Goal: Task Accomplishment & Management: Use online tool/utility

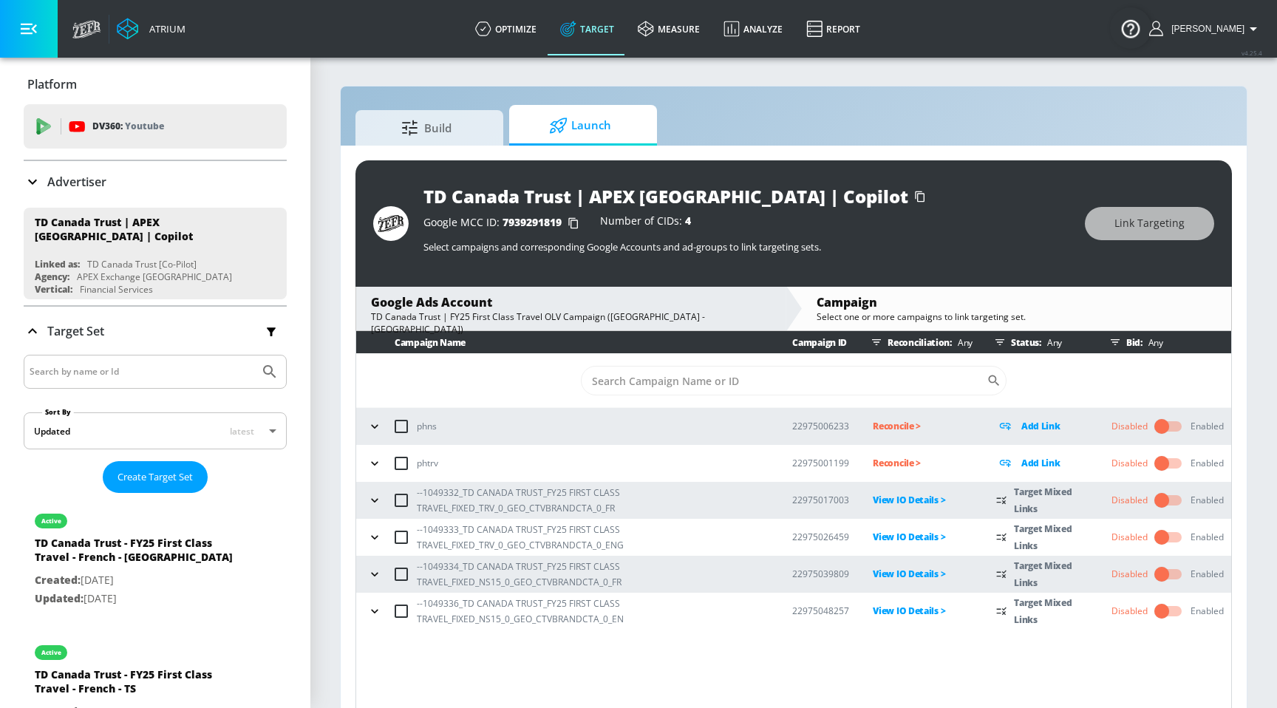
click at [1204, 421] on div "Enabled" at bounding box center [1207, 426] width 33 height 13
click at [1155, 430] on input "checkbox" at bounding box center [1162, 427] width 84 height 28
click at [1204, 430] on div "Enabled" at bounding box center [1207, 426] width 33 height 13
click at [1172, 427] on input "checkbox" at bounding box center [1162, 427] width 84 height 28
click at [119, 173] on div "Advertiser" at bounding box center [155, 182] width 263 height 18
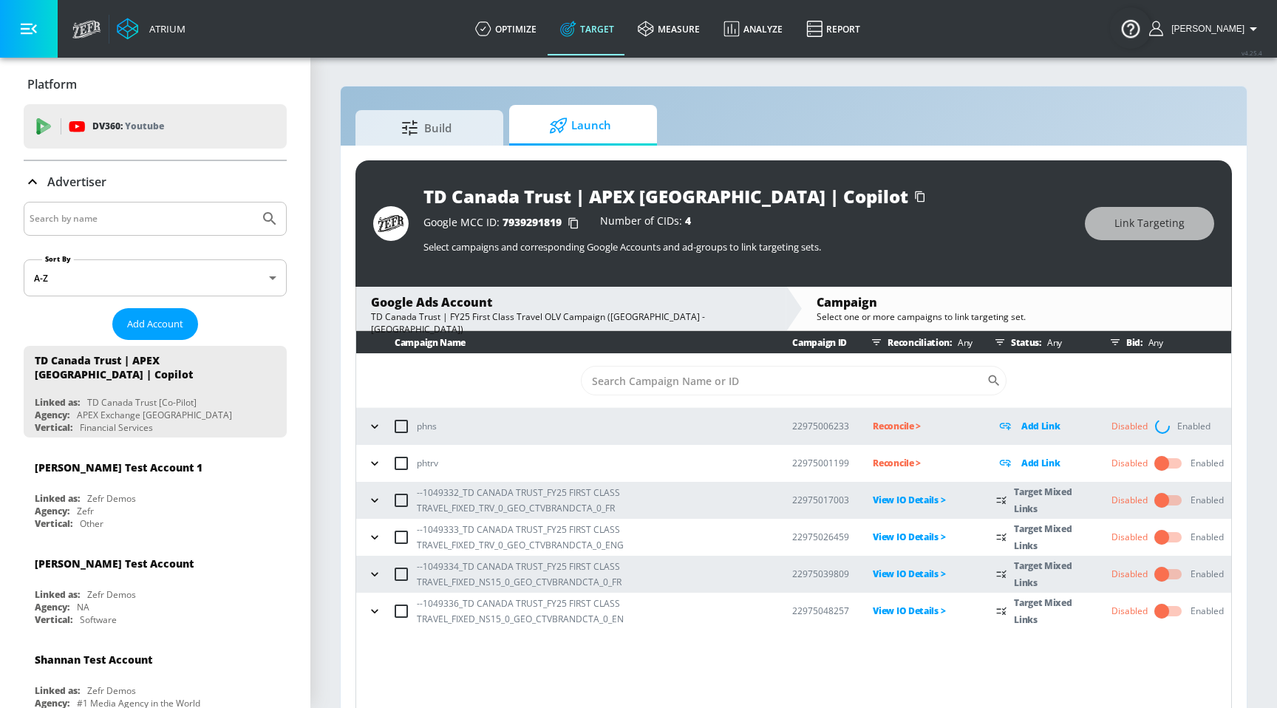
click at [153, 216] on input "Search by name" at bounding box center [142, 218] width 224 height 19
type input "tuenti"
click at [254, 203] on button "Submit Search" at bounding box center [270, 219] width 33 height 33
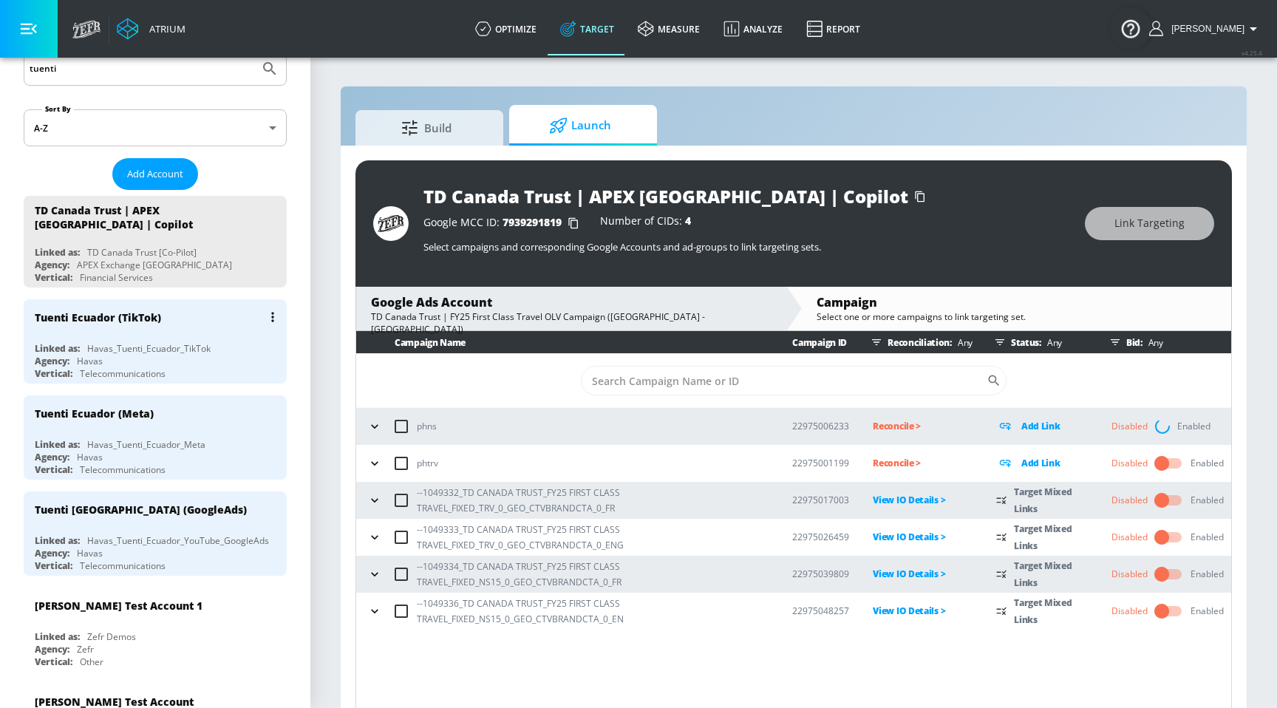
scroll to position [157, 0]
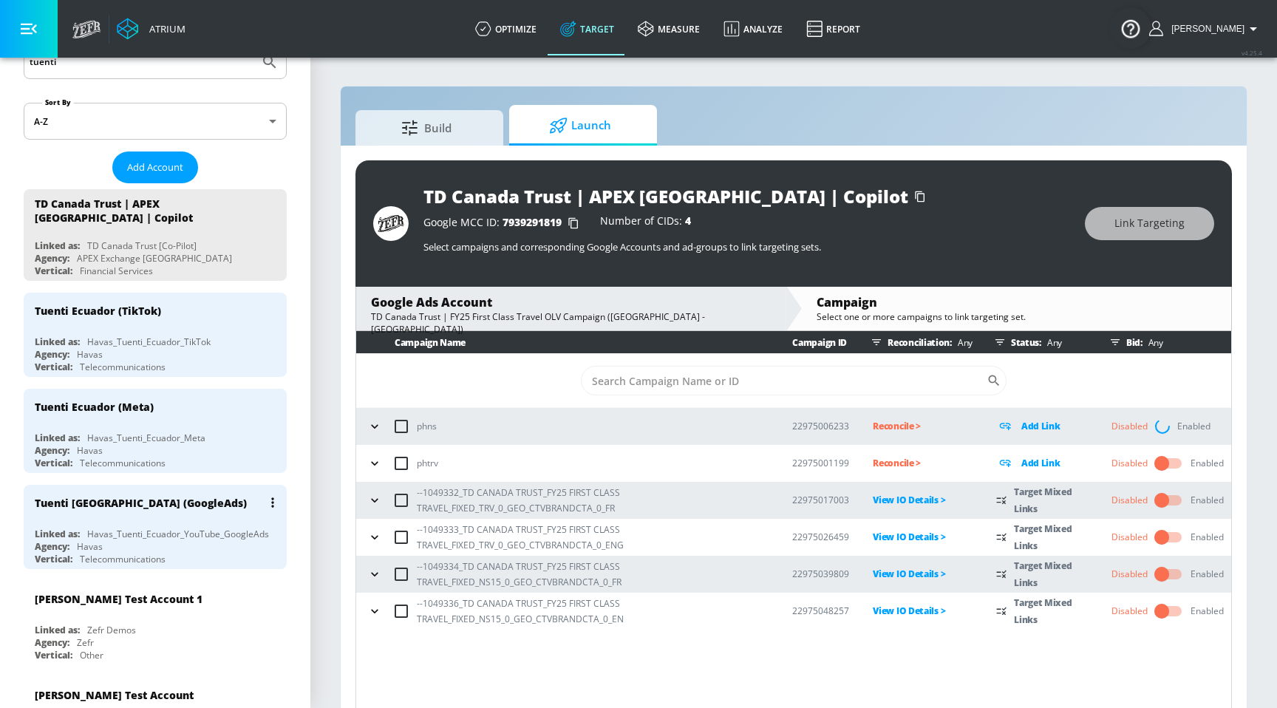
click at [112, 506] on div "Tuenti Ecuador (GoogleAds)" at bounding box center [159, 502] width 248 height 35
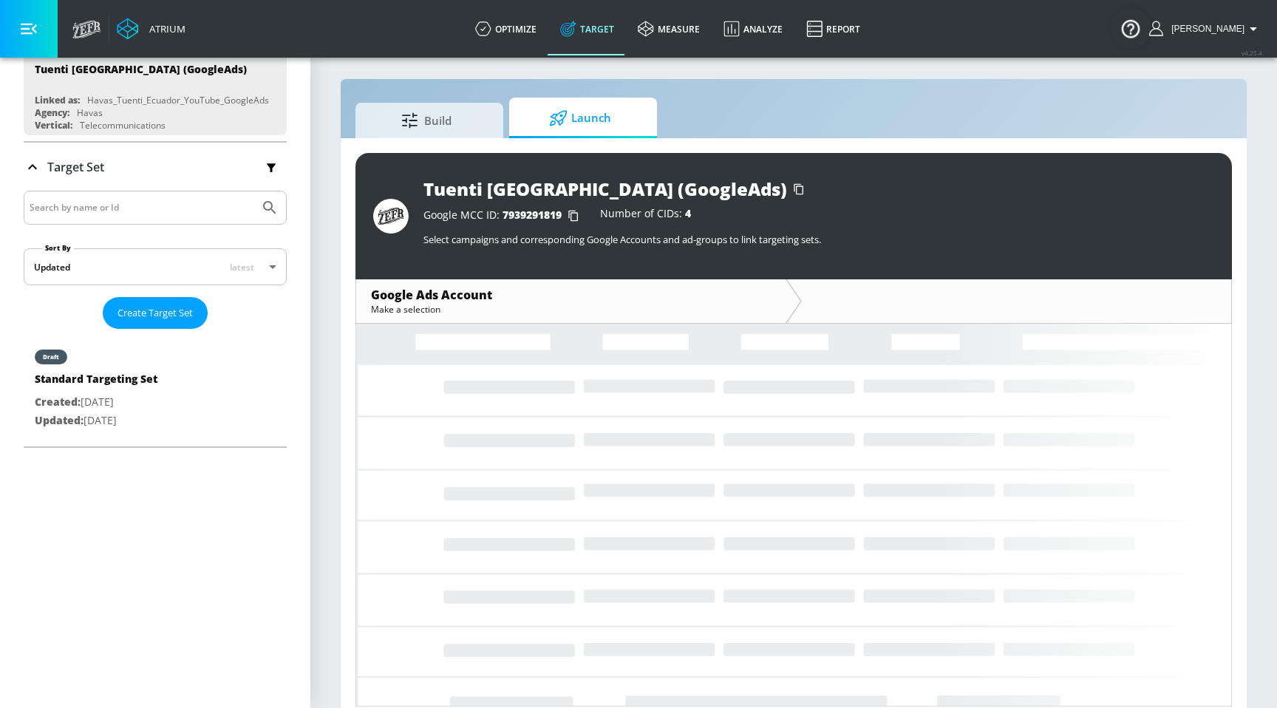
scroll to position [21, 0]
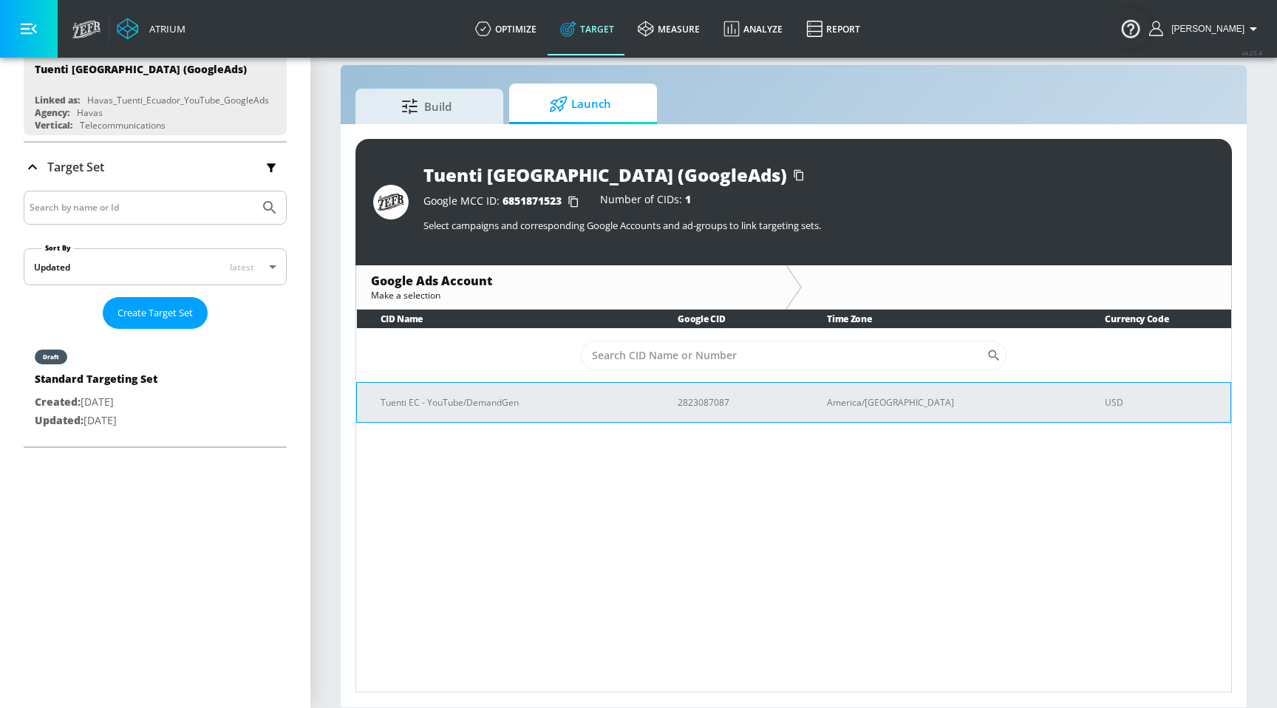
click at [487, 391] on td "Tuenti EC - YouTube/DemandGen" at bounding box center [506, 402] width 298 height 40
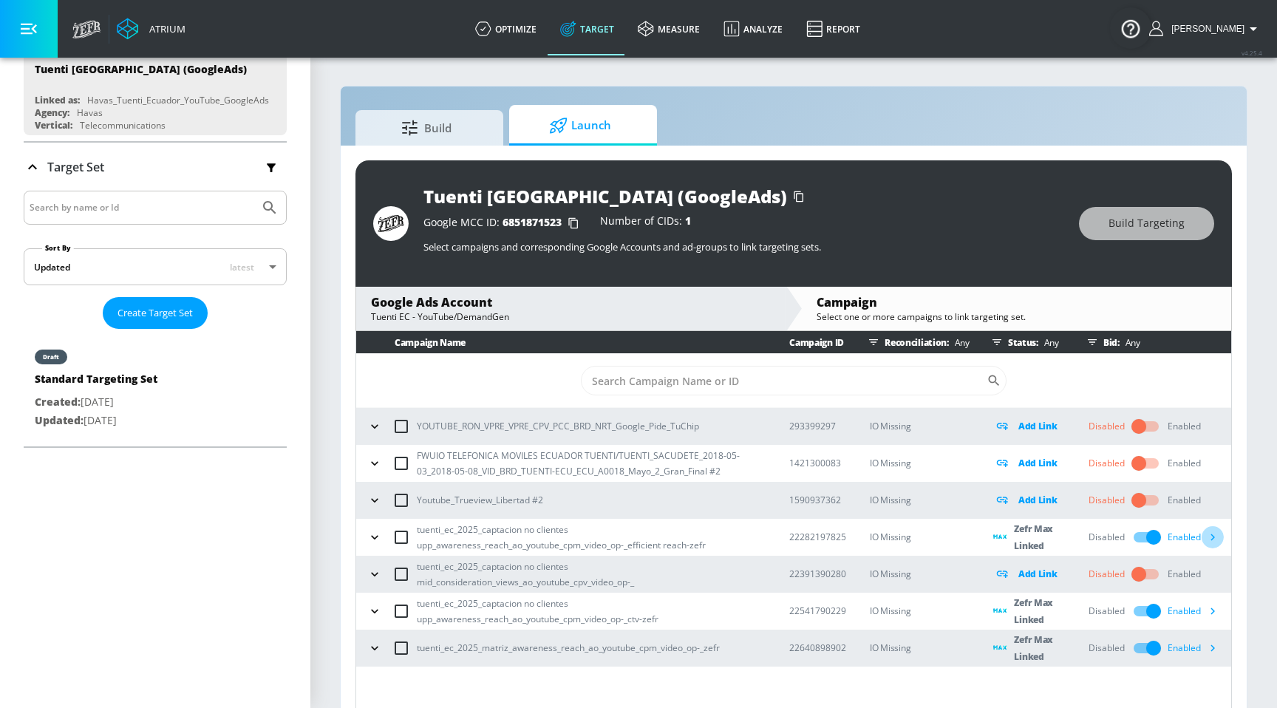
click at [1218, 539] on icon "button" at bounding box center [1213, 537] width 16 height 16
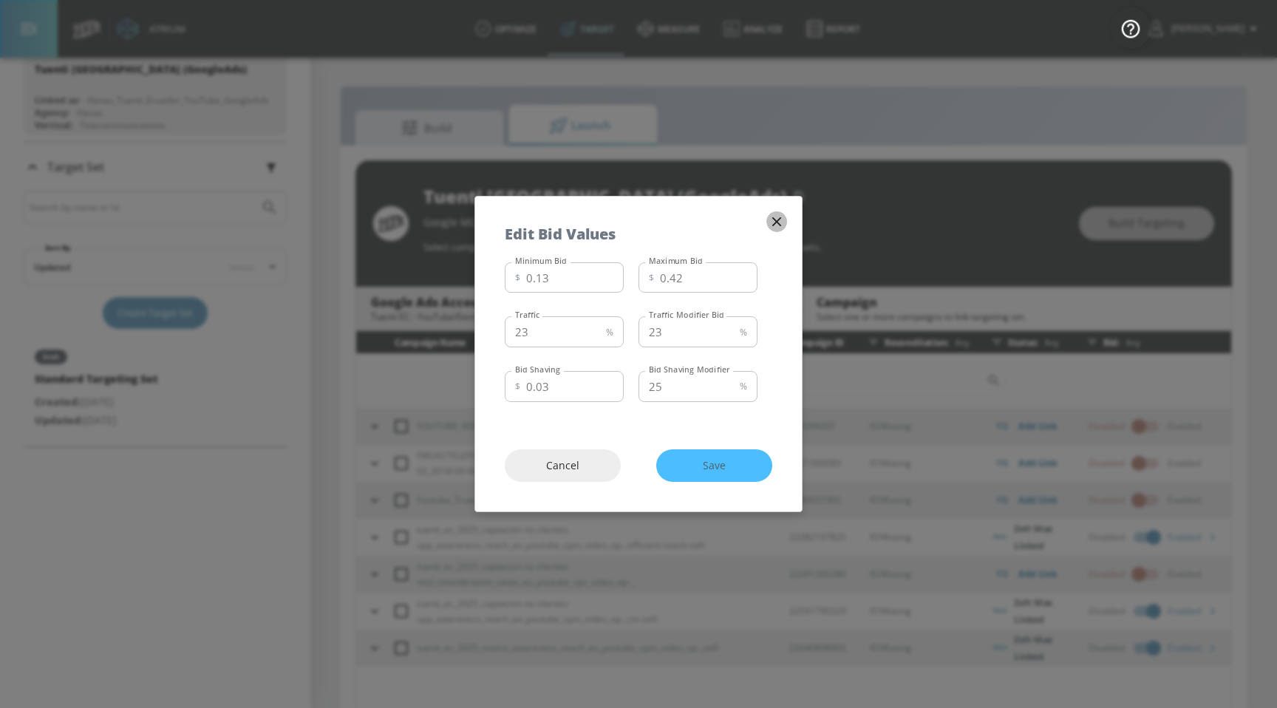
click at [782, 220] on icon "button" at bounding box center [777, 222] width 16 height 16
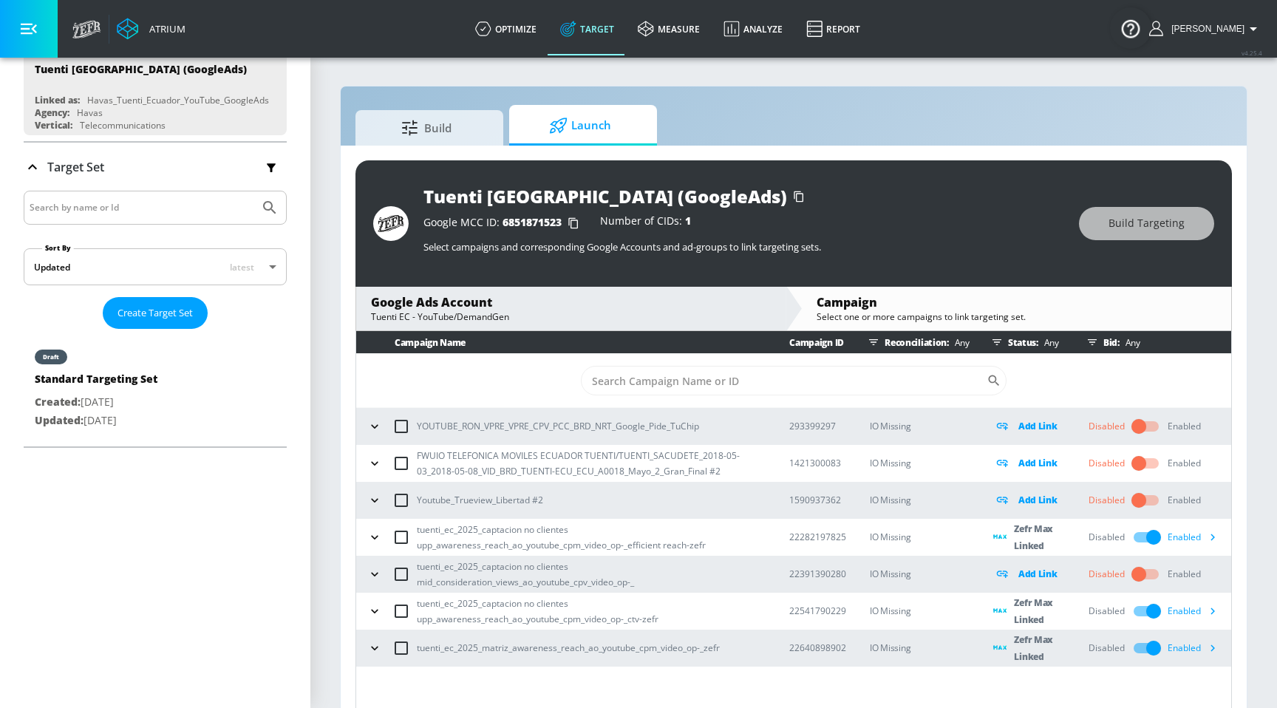
click at [1217, 610] on icon "button" at bounding box center [1213, 611] width 16 height 16
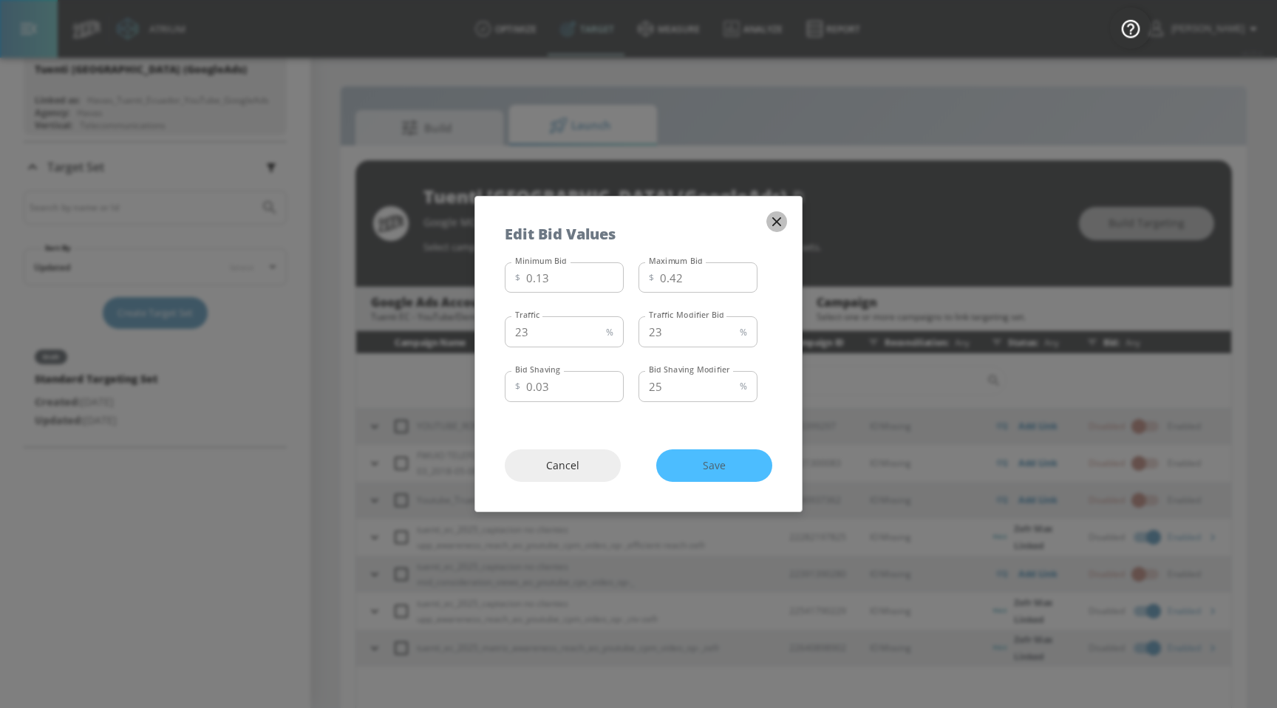
click at [774, 228] on icon "button" at bounding box center [777, 222] width 16 height 16
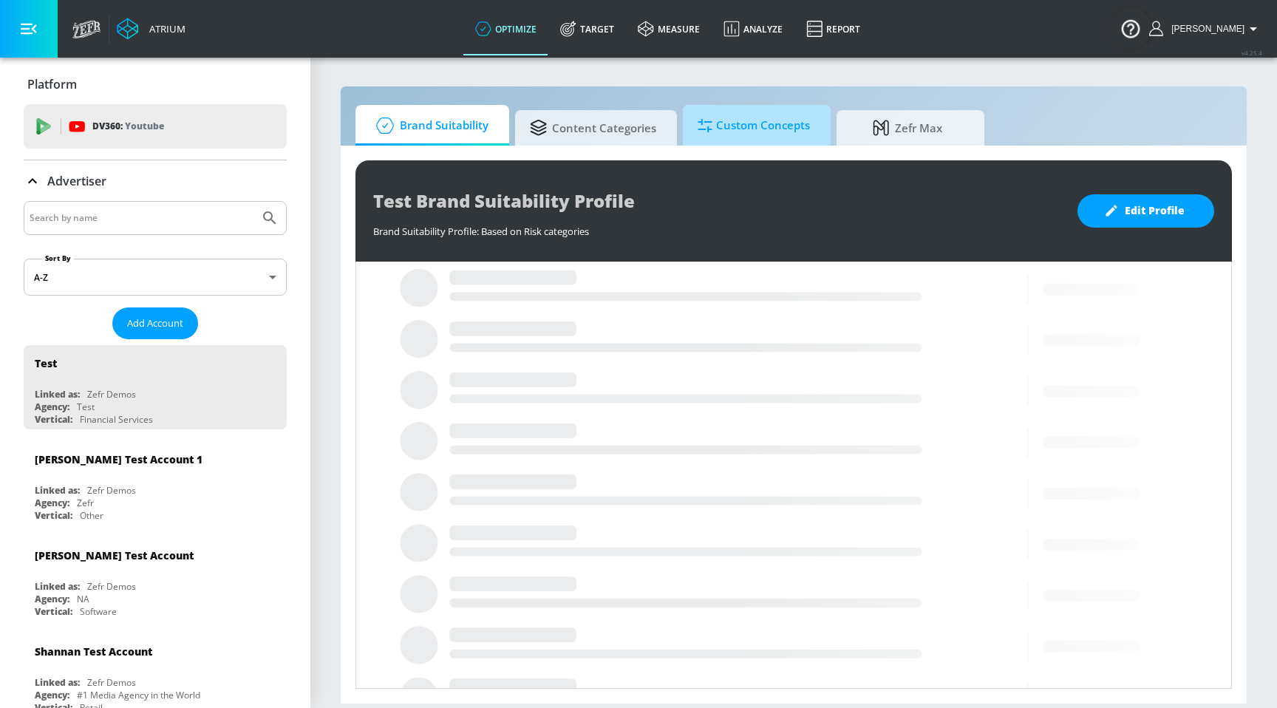
click at [703, 125] on icon at bounding box center [705, 126] width 15 height 16
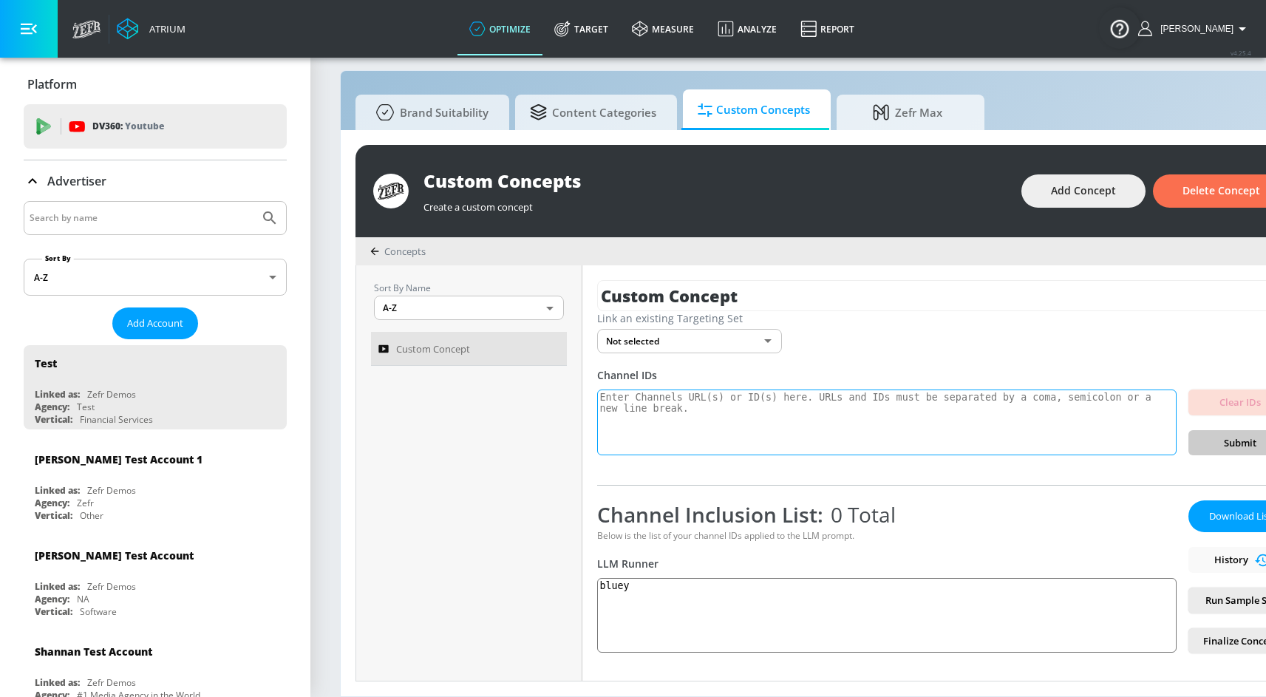
scroll to position [27, 0]
click at [1226, 633] on span "Finalize Concept" at bounding box center [1241, 641] width 80 height 17
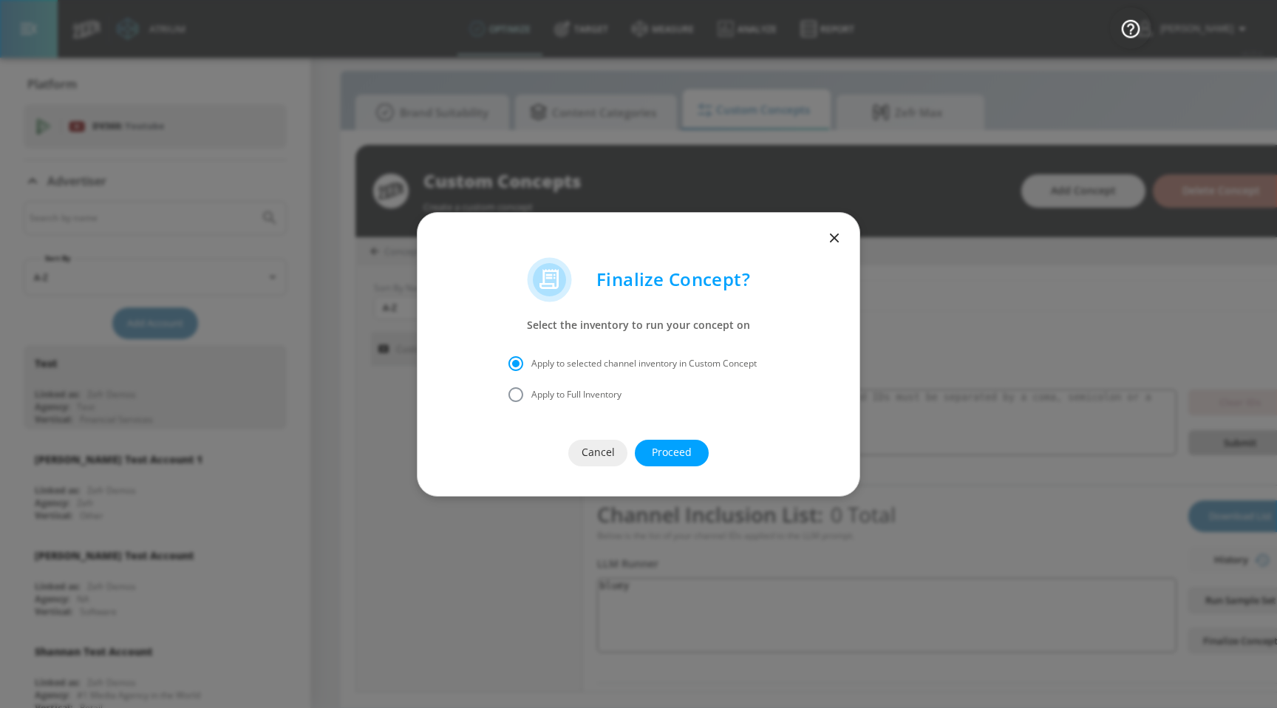
click at [839, 252] on div at bounding box center [639, 235] width 442 height 44
click at [835, 237] on icon "button" at bounding box center [834, 237] width 9 height 9
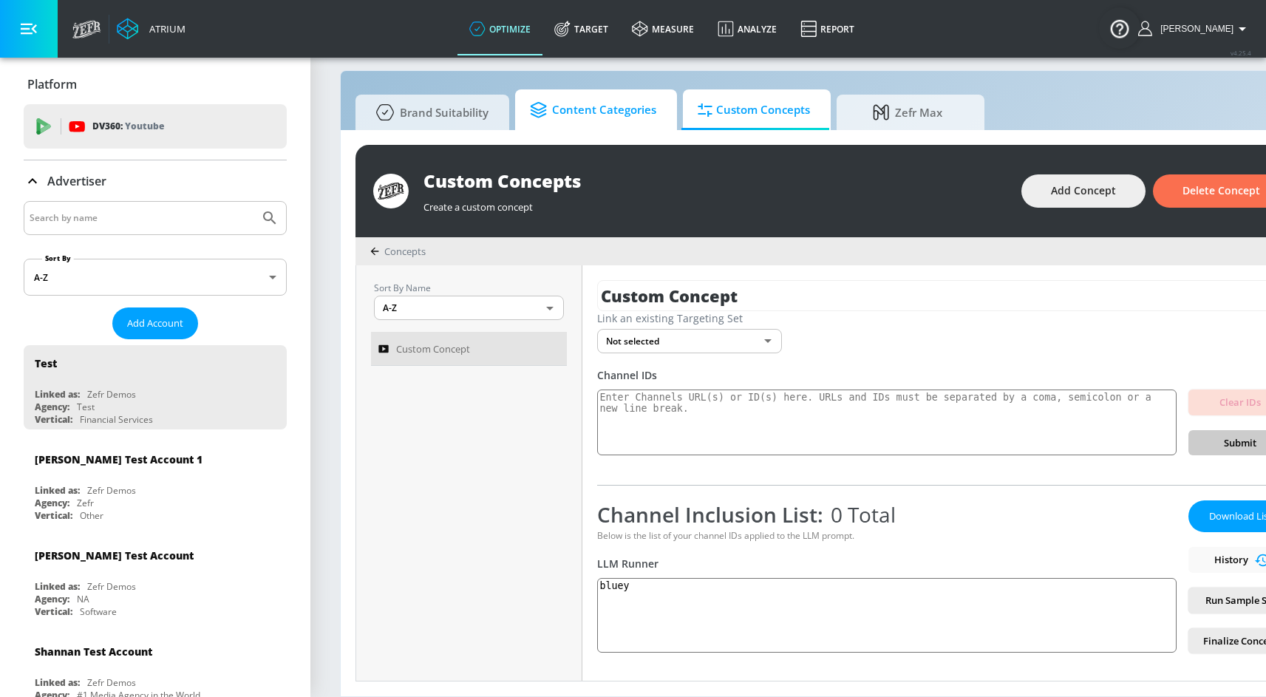
click at [598, 105] on span "Content Categories" at bounding box center [593, 109] width 126 height 35
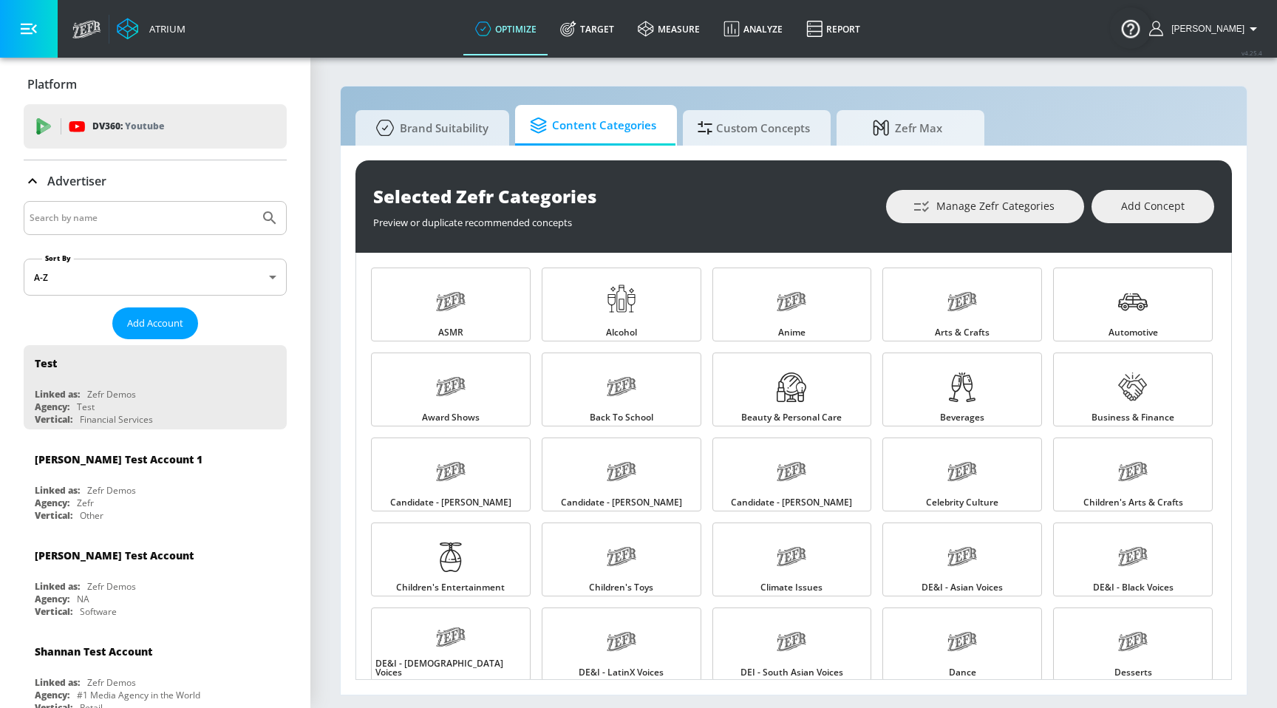
click at [211, 217] on input "Search by name" at bounding box center [142, 217] width 224 height 19
type input "justin"
click at [254, 202] on button "Submit Search" at bounding box center [270, 218] width 33 height 33
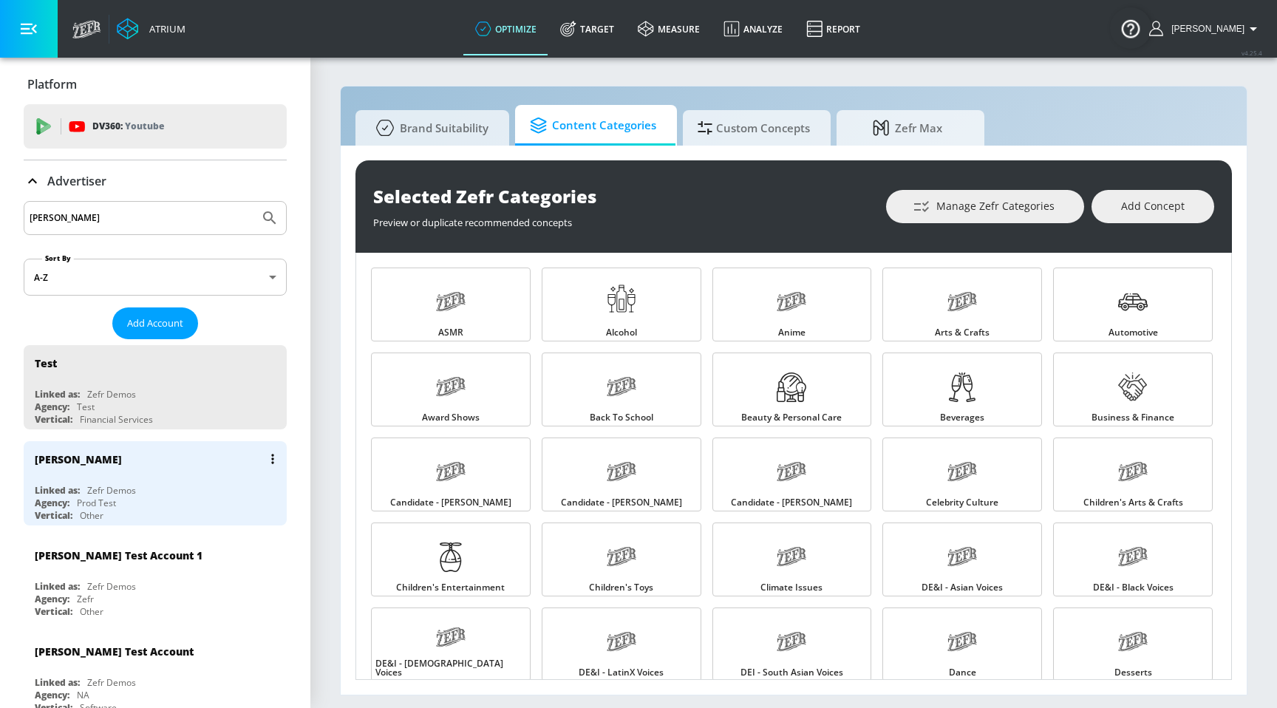
click at [65, 487] on div "Linked as:" at bounding box center [57, 490] width 45 height 13
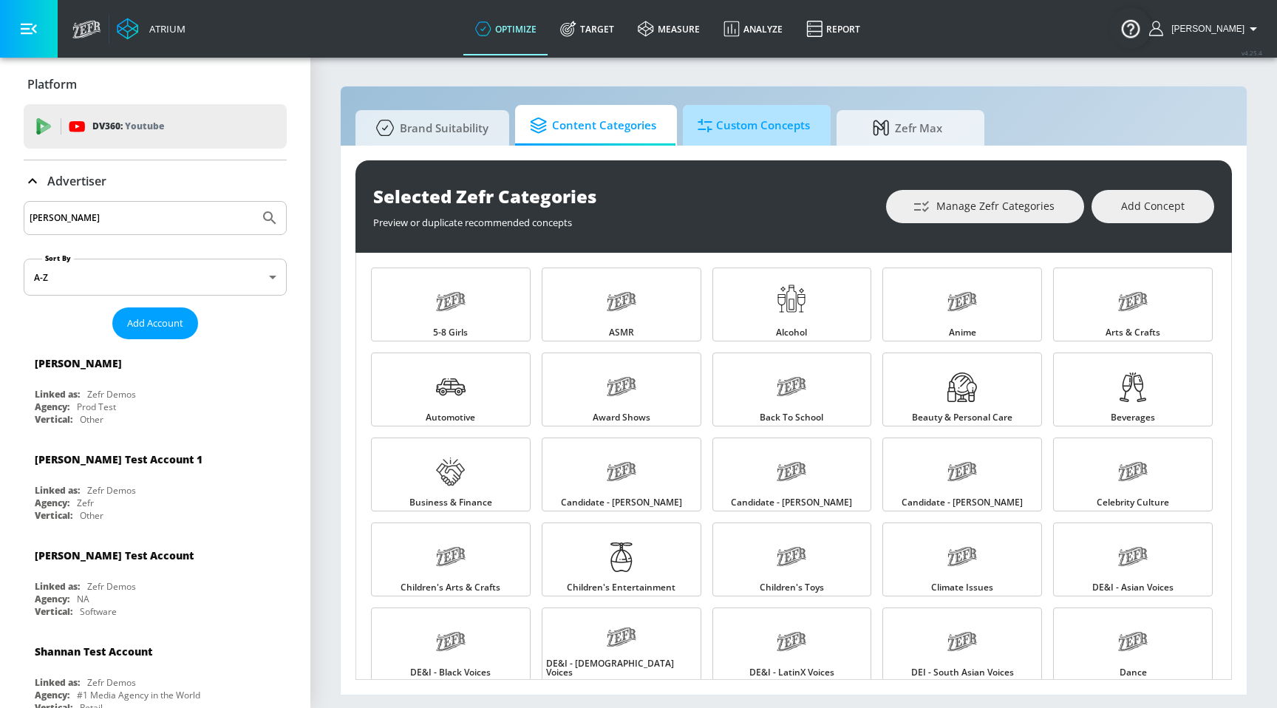
click at [753, 132] on span "Custom Concepts" at bounding box center [754, 125] width 112 height 35
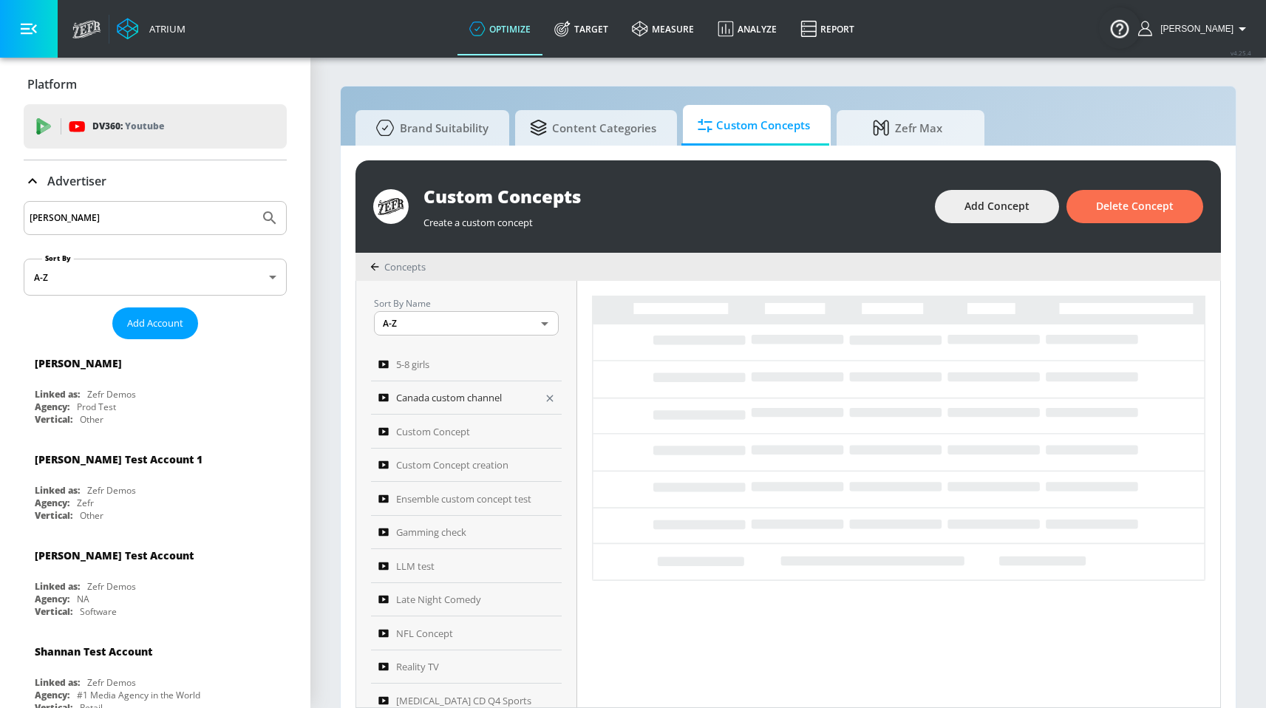
click at [483, 389] on span "Canada custom channel" at bounding box center [449, 398] width 106 height 18
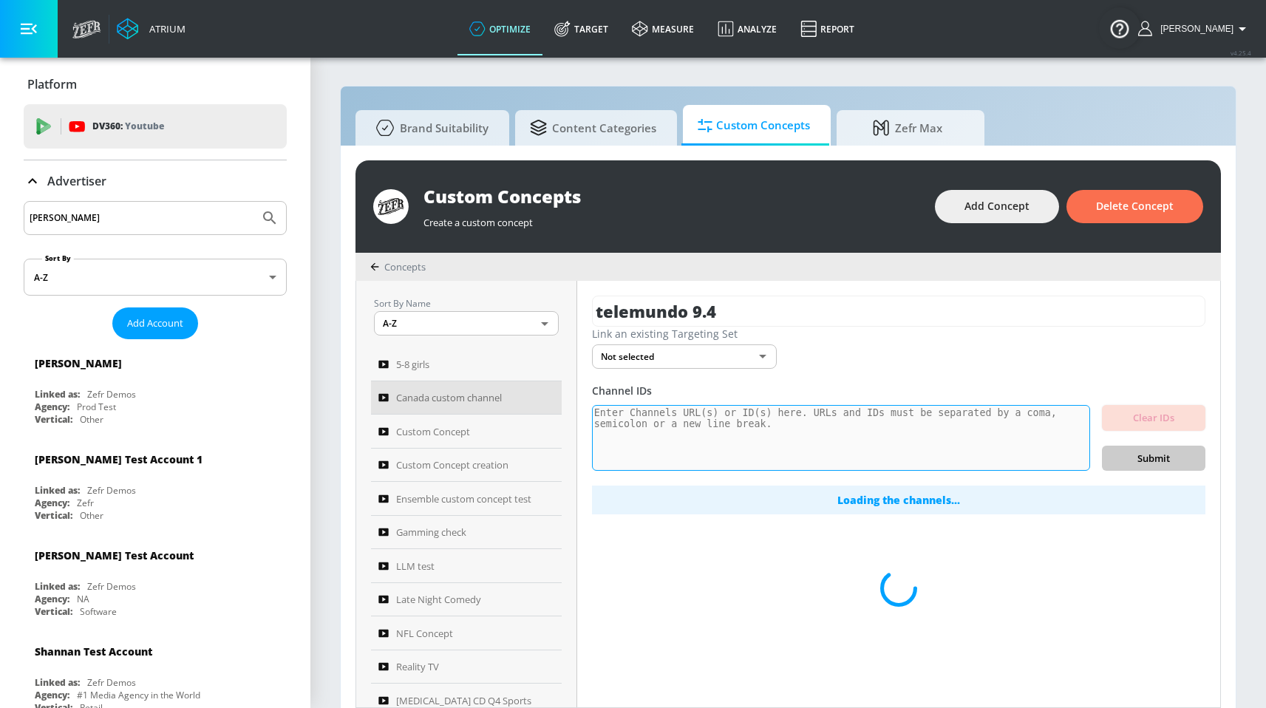
type input "Canada custom channel"
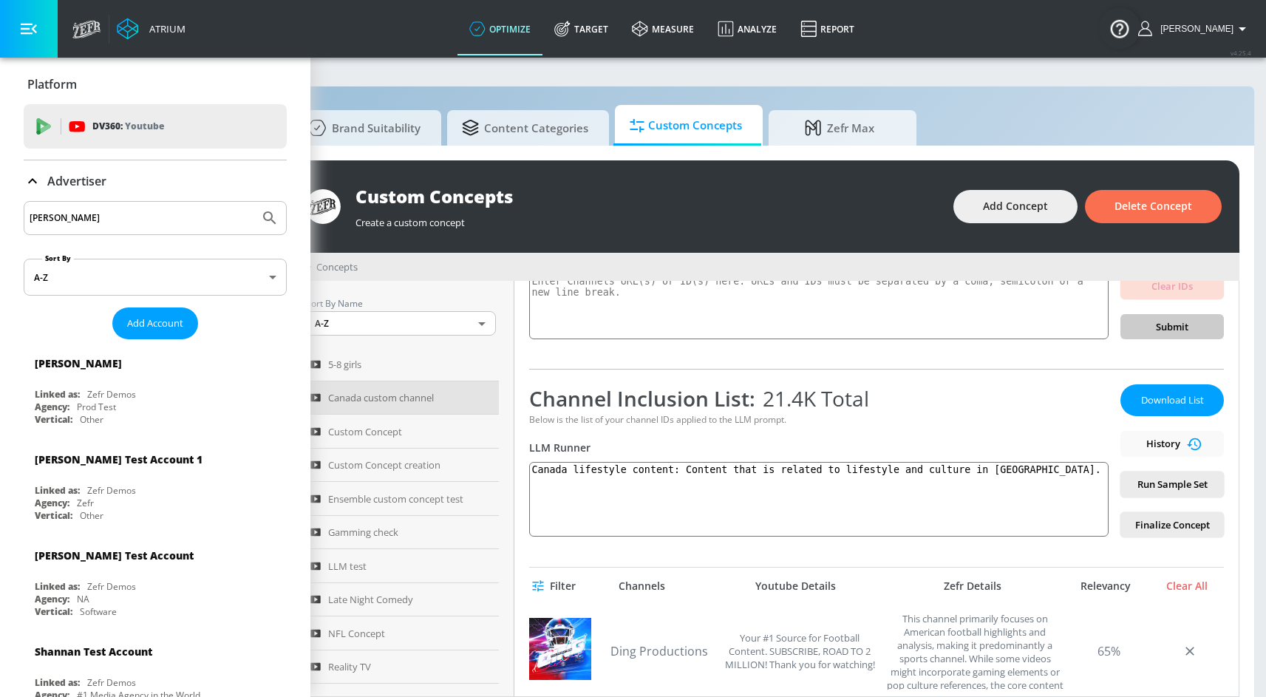
scroll to position [0, 109]
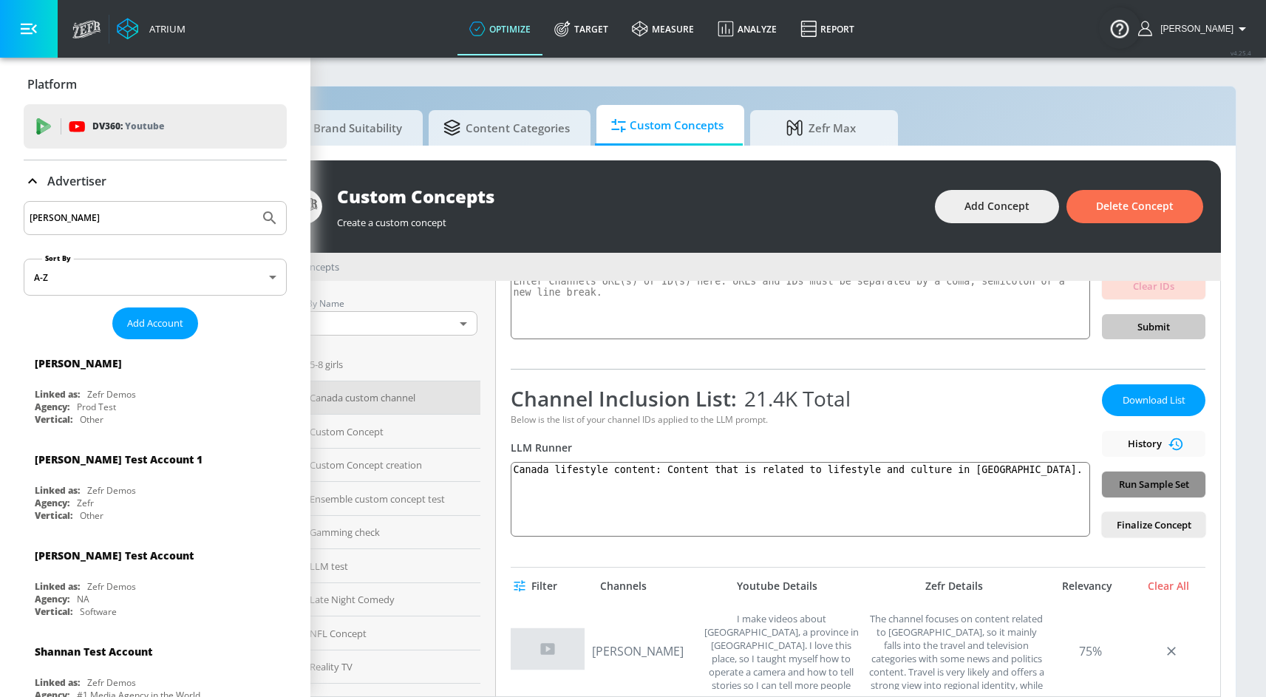
click at [1119, 486] on span "Run Sample Set" at bounding box center [1154, 484] width 80 height 17
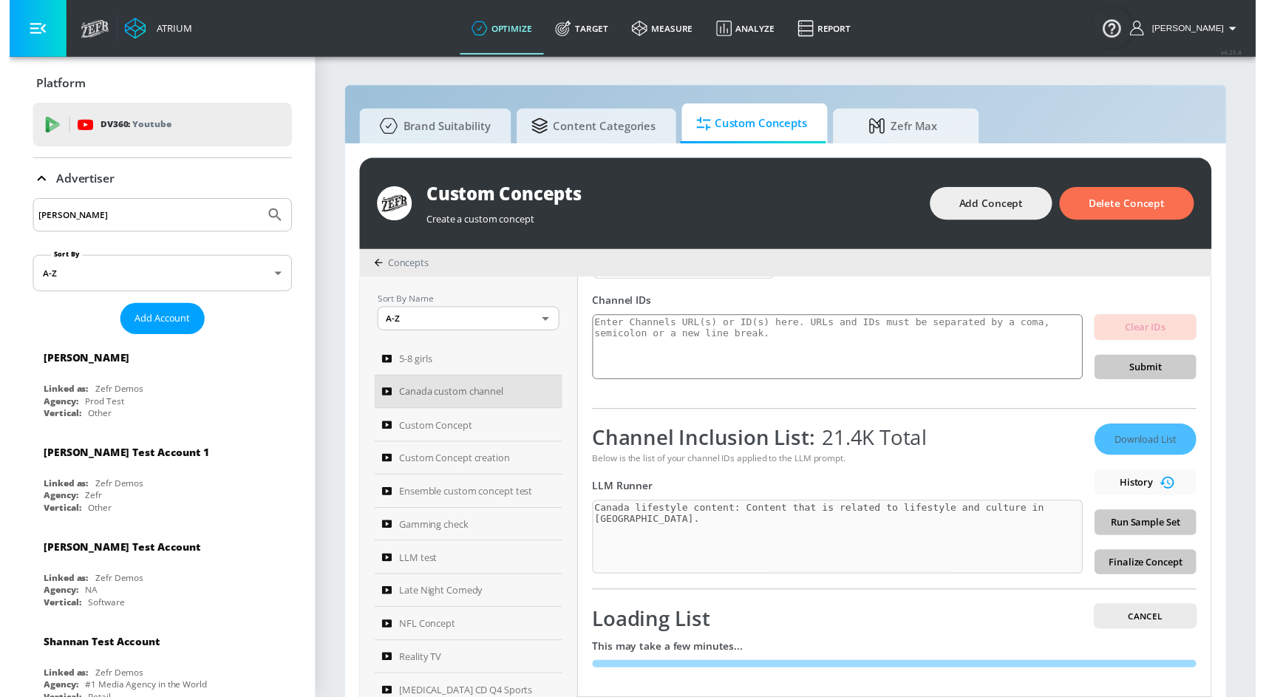
scroll to position [86, 0]
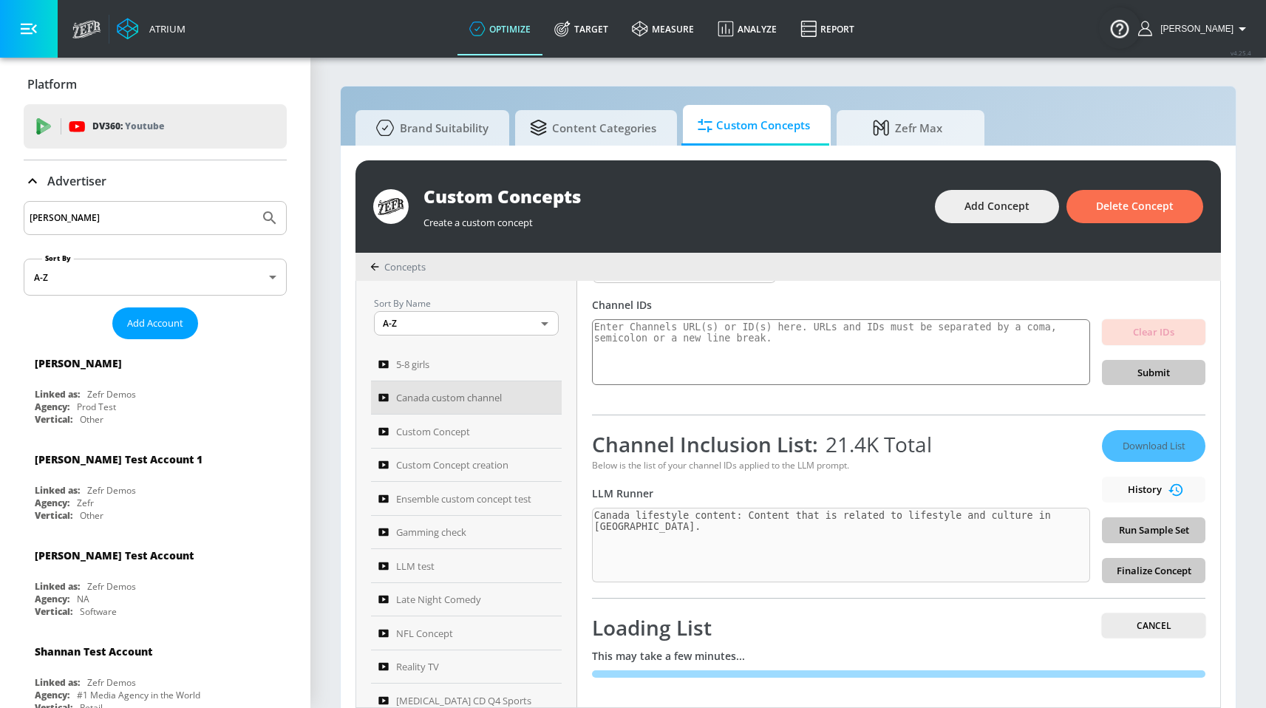
click at [1121, 529] on div "Download List History Run Sample Set Finalize Concept" at bounding box center [1153, 506] width 103 height 153
click at [1114, 629] on span "Cancel" at bounding box center [1154, 626] width 80 height 16
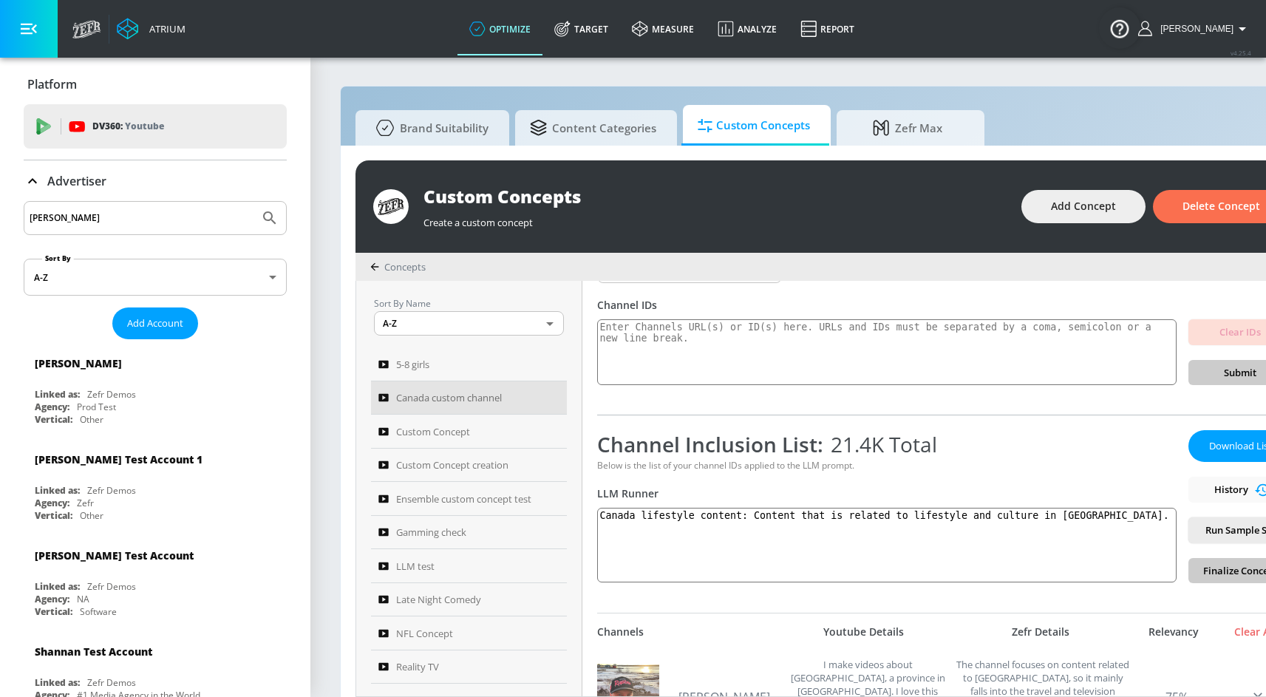
click at [1218, 579] on div "Download List History Run Sample Set Finalize Concept" at bounding box center [1240, 506] width 103 height 153
click at [1235, 569] on div "Download List History Run Sample Set Finalize Concept" at bounding box center [1240, 506] width 103 height 153
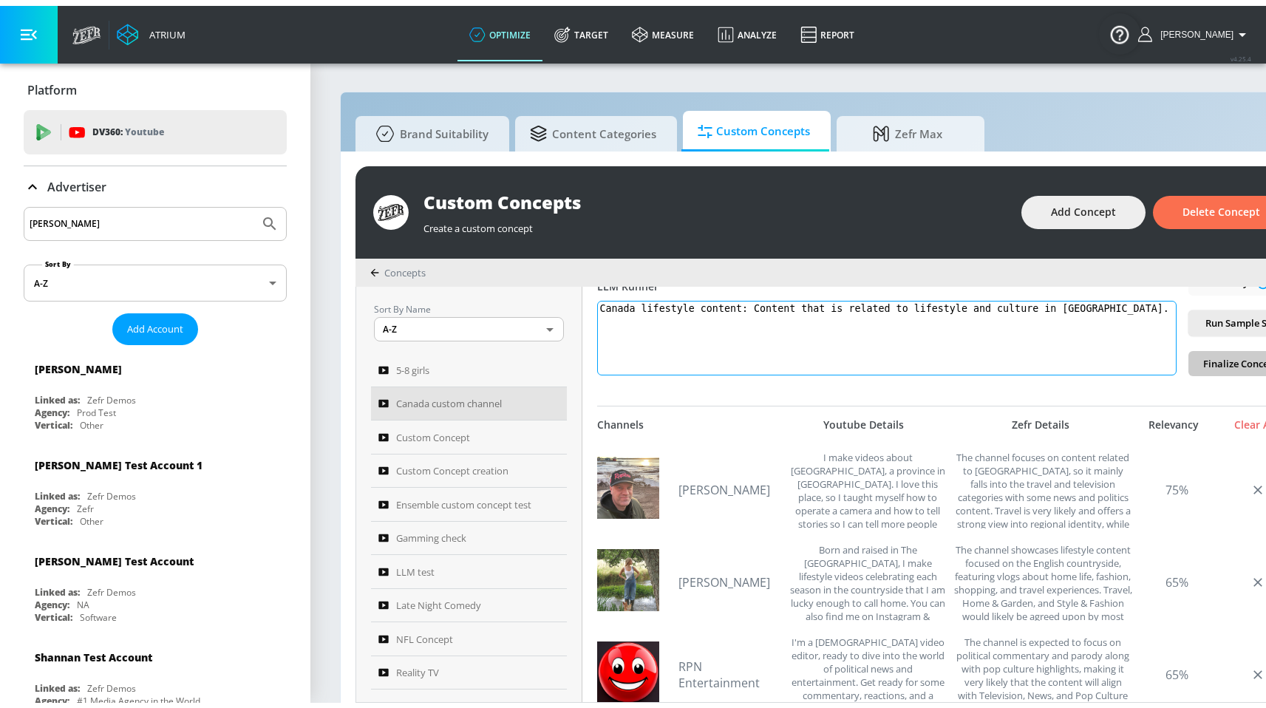
scroll to position [290, 0]
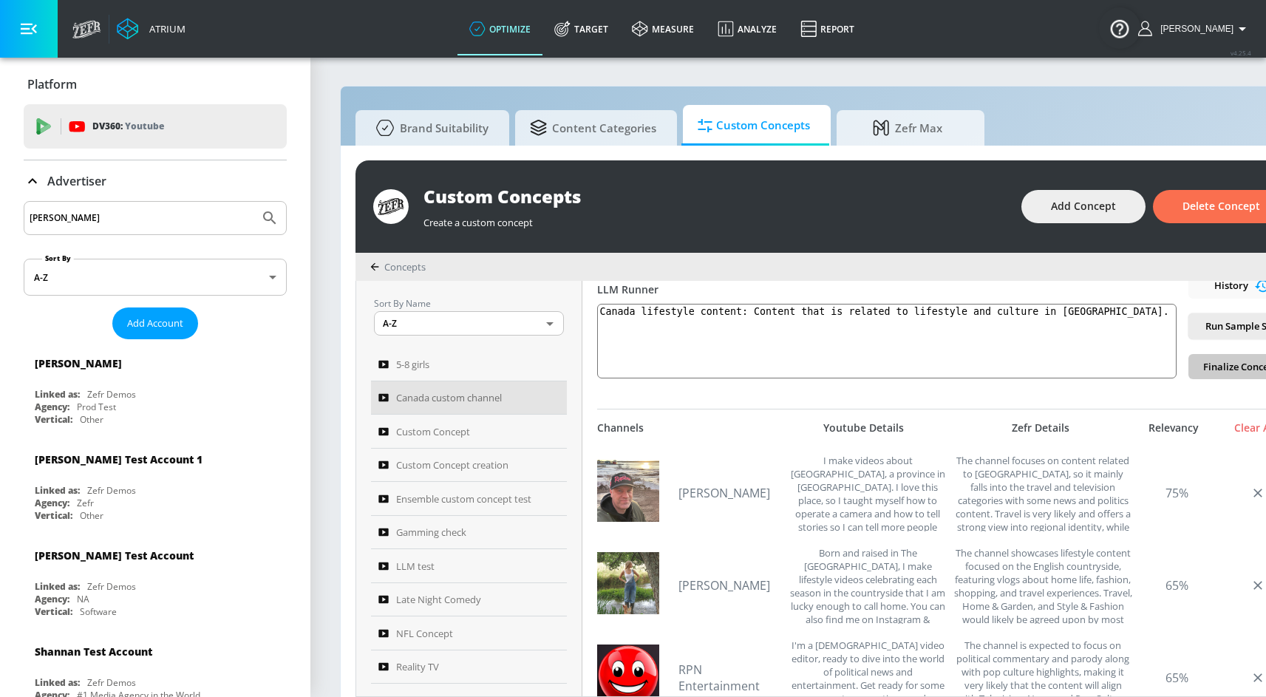
click at [1220, 368] on div "Download List History Run Sample Set Finalize Concept" at bounding box center [1240, 302] width 103 height 153
click at [472, 423] on div "Custom Concept" at bounding box center [459, 432] width 161 height 18
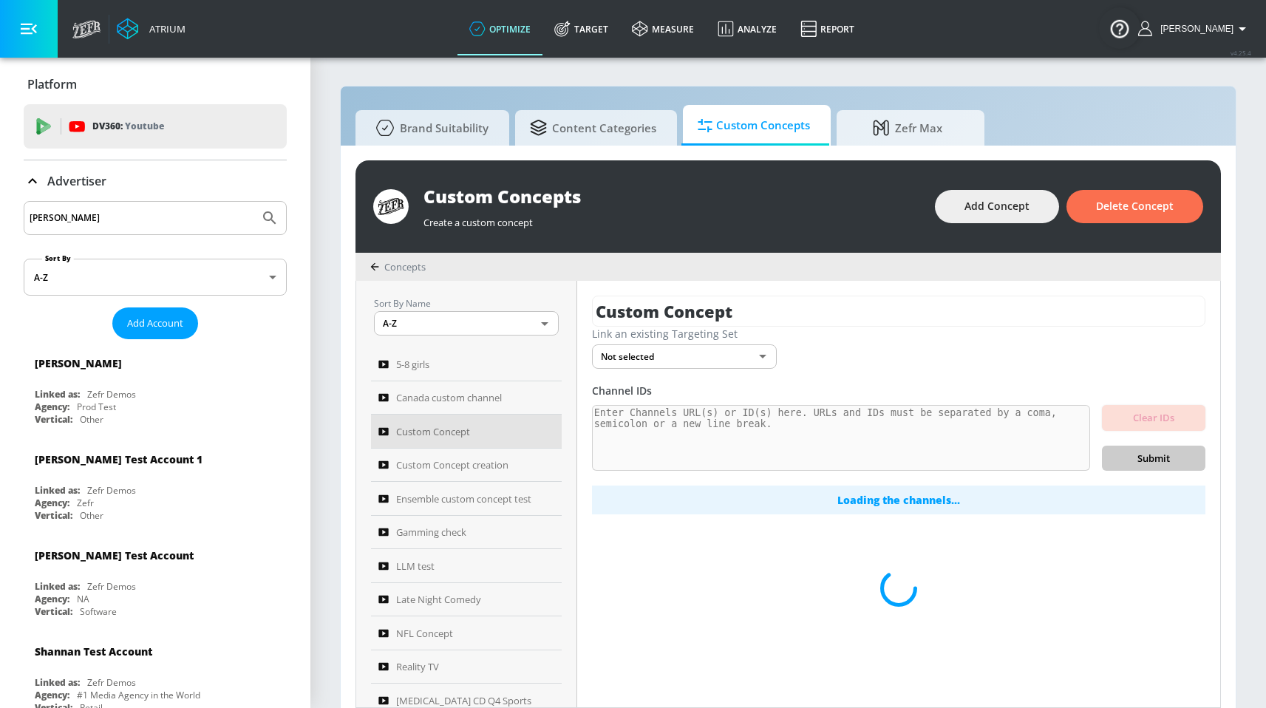
scroll to position [16, 0]
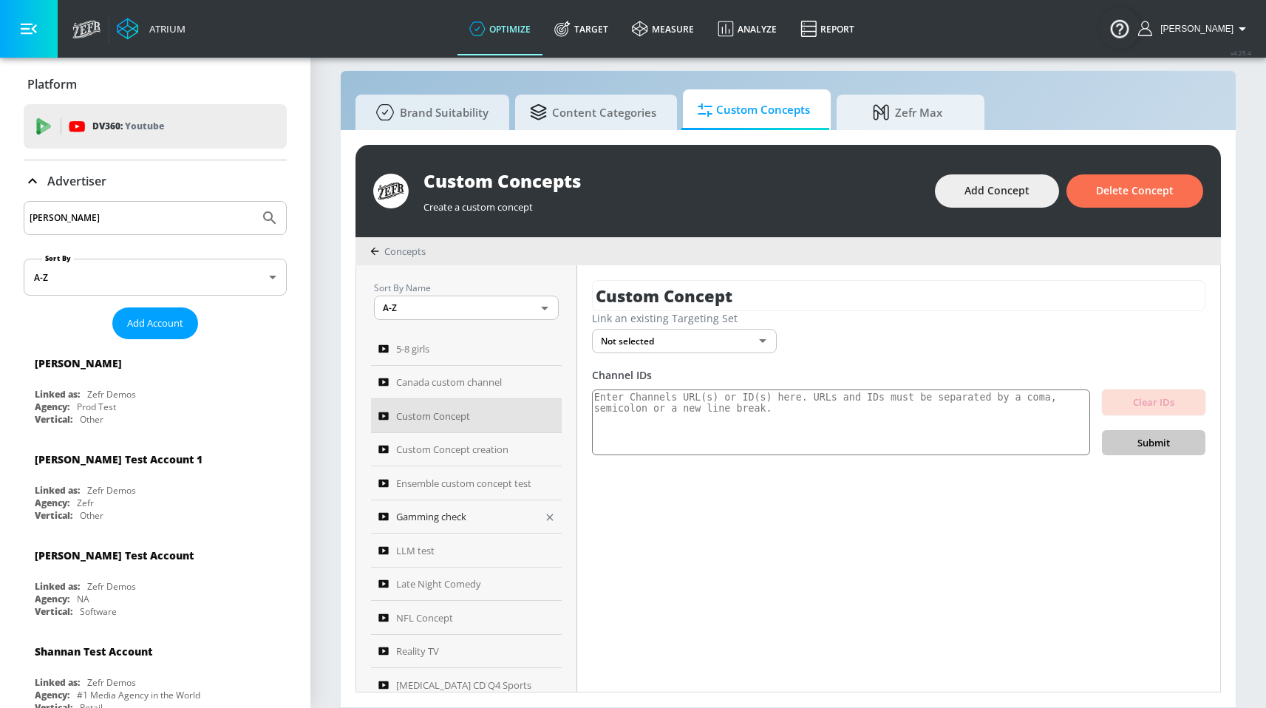
click at [501, 526] on div "Gamming check" at bounding box center [457, 517] width 156 height 18
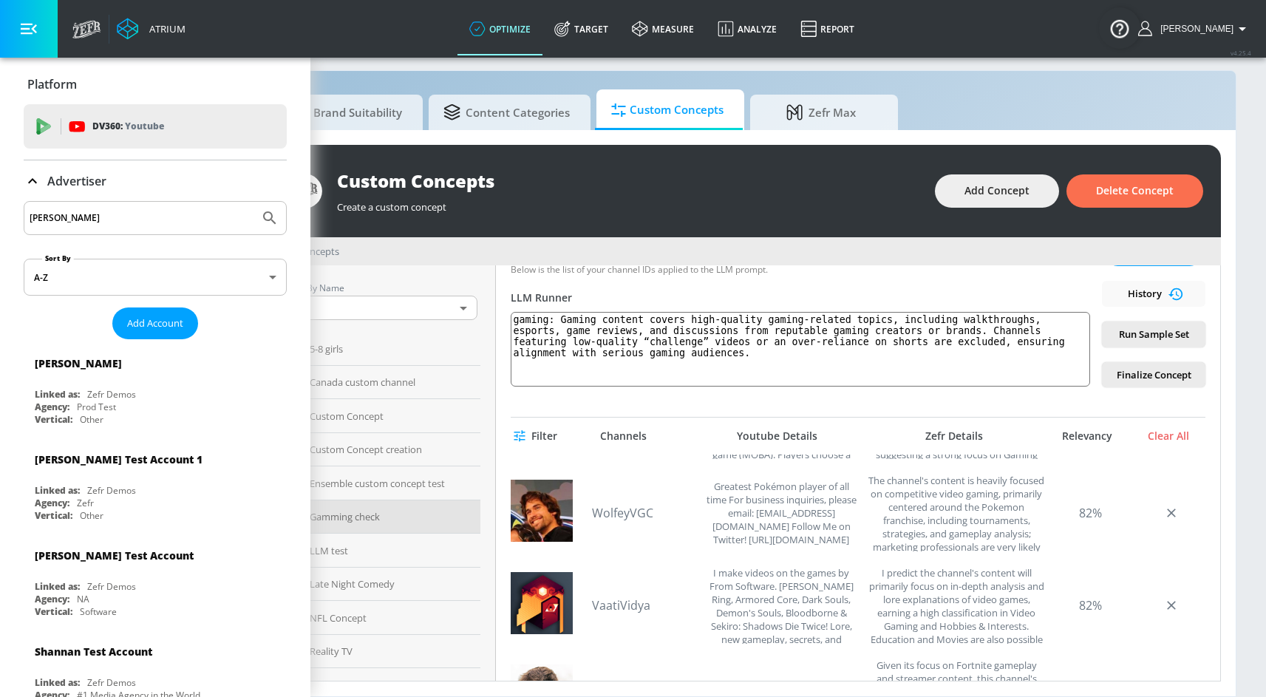
scroll to position [89, 0]
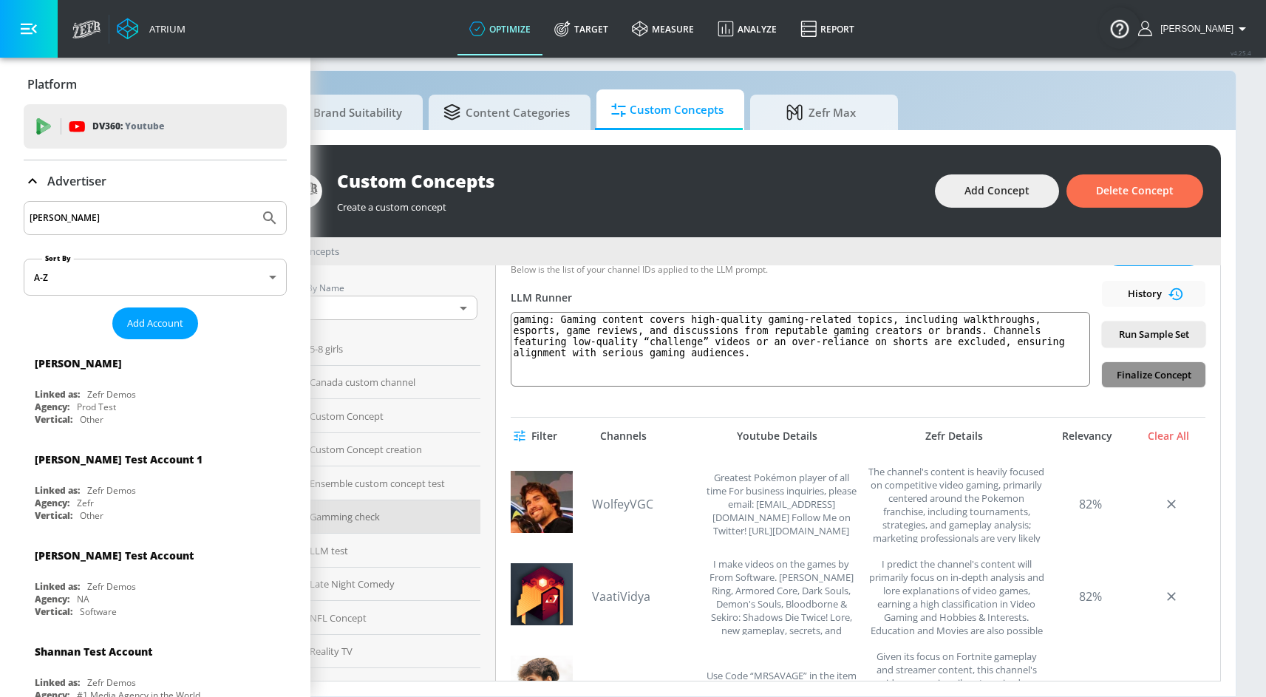
click at [1136, 367] on span "Finalize Concept" at bounding box center [1154, 375] width 80 height 17
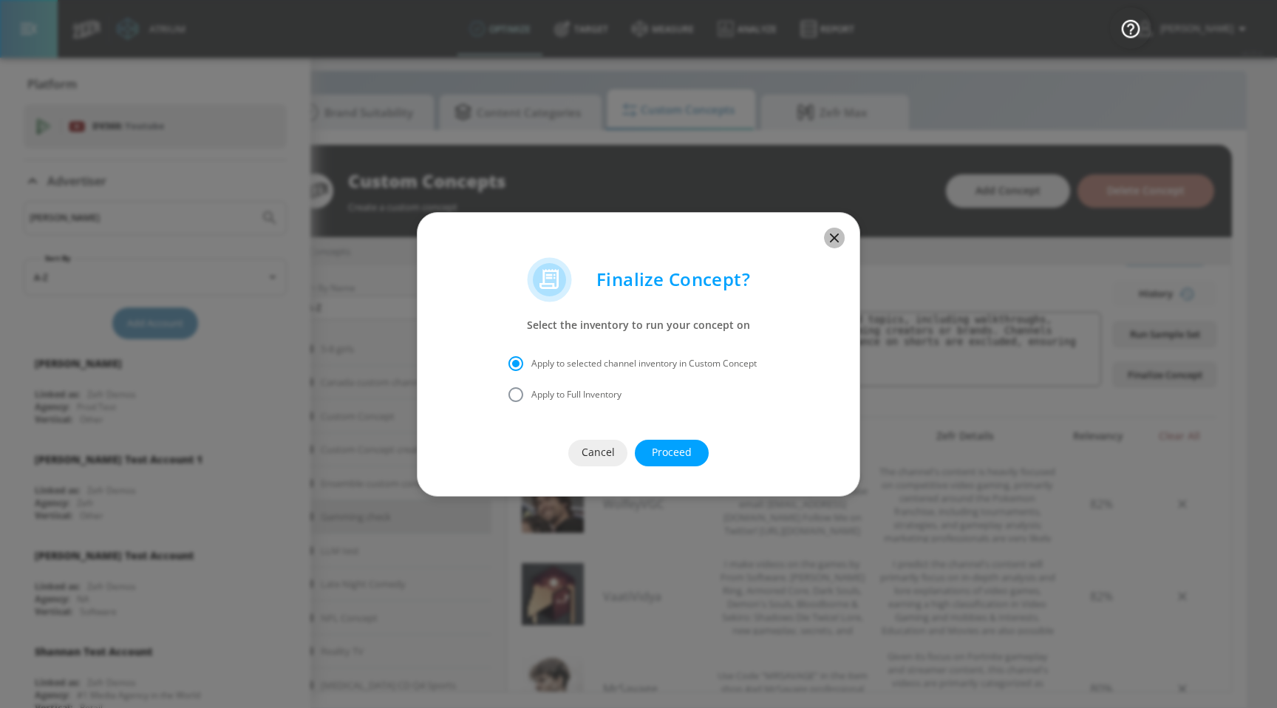
click at [826, 242] on icon "button" at bounding box center [834, 238] width 16 height 16
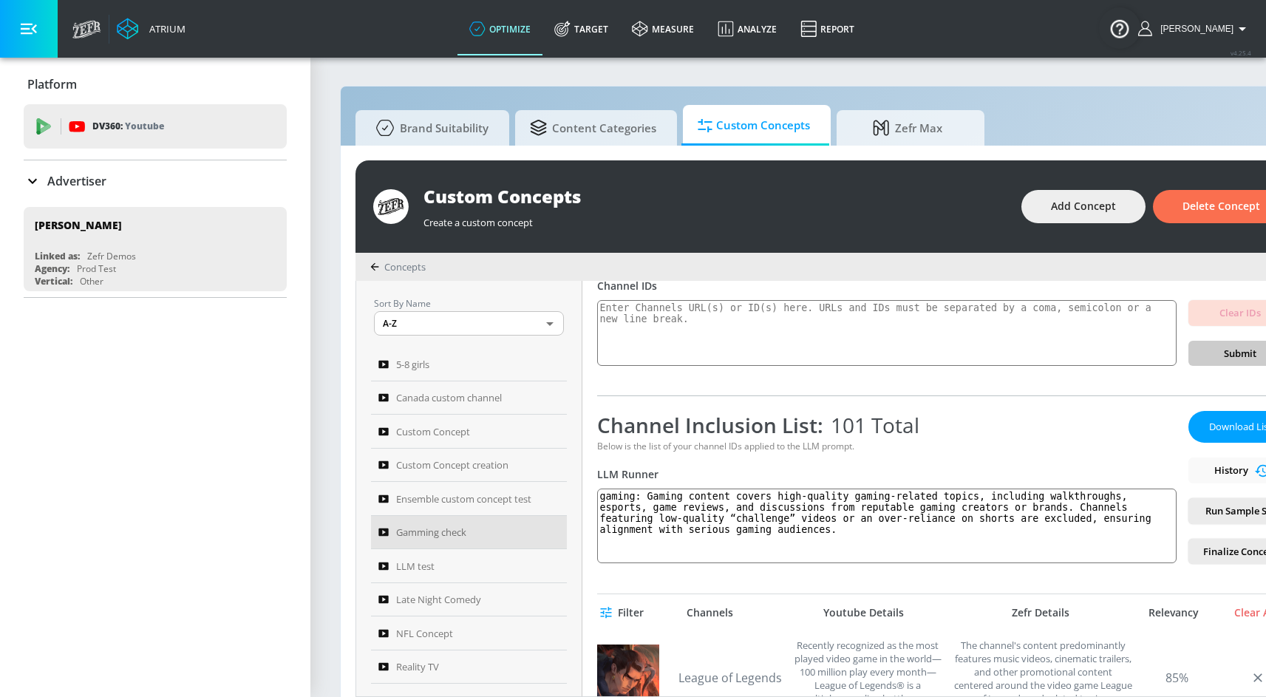
scroll to position [201, 0]
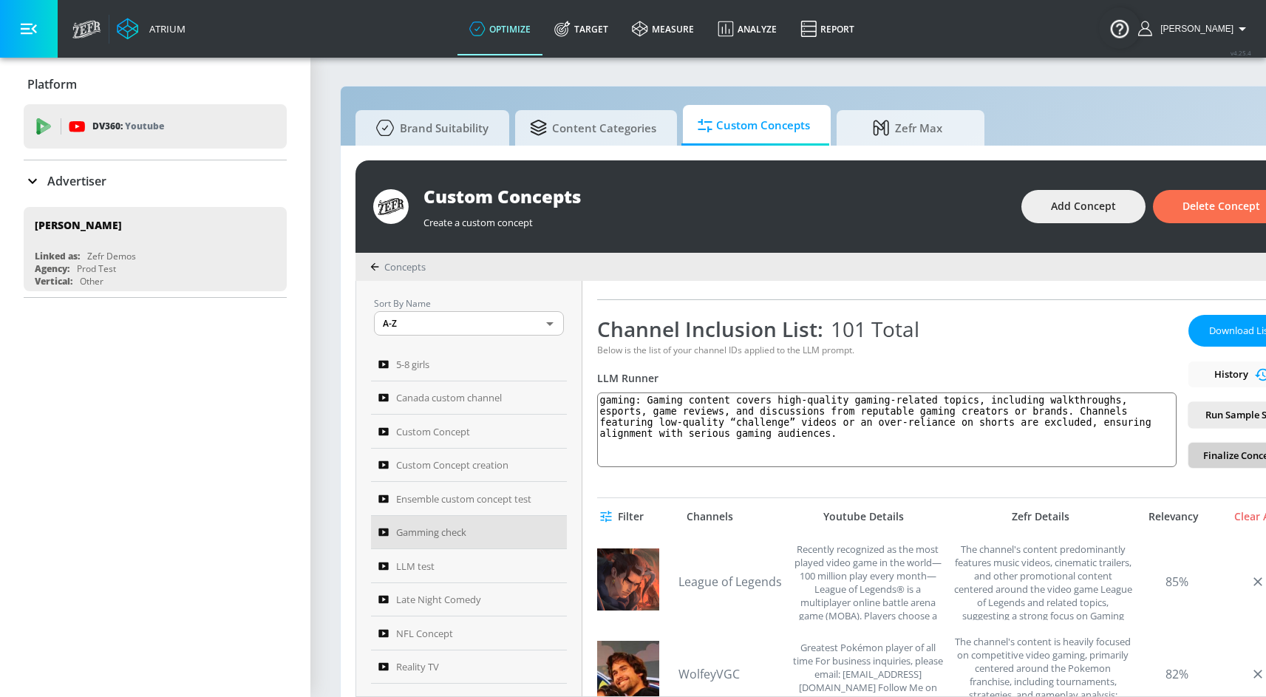
click at [1235, 459] on span "Finalize Concept" at bounding box center [1241, 455] width 80 height 17
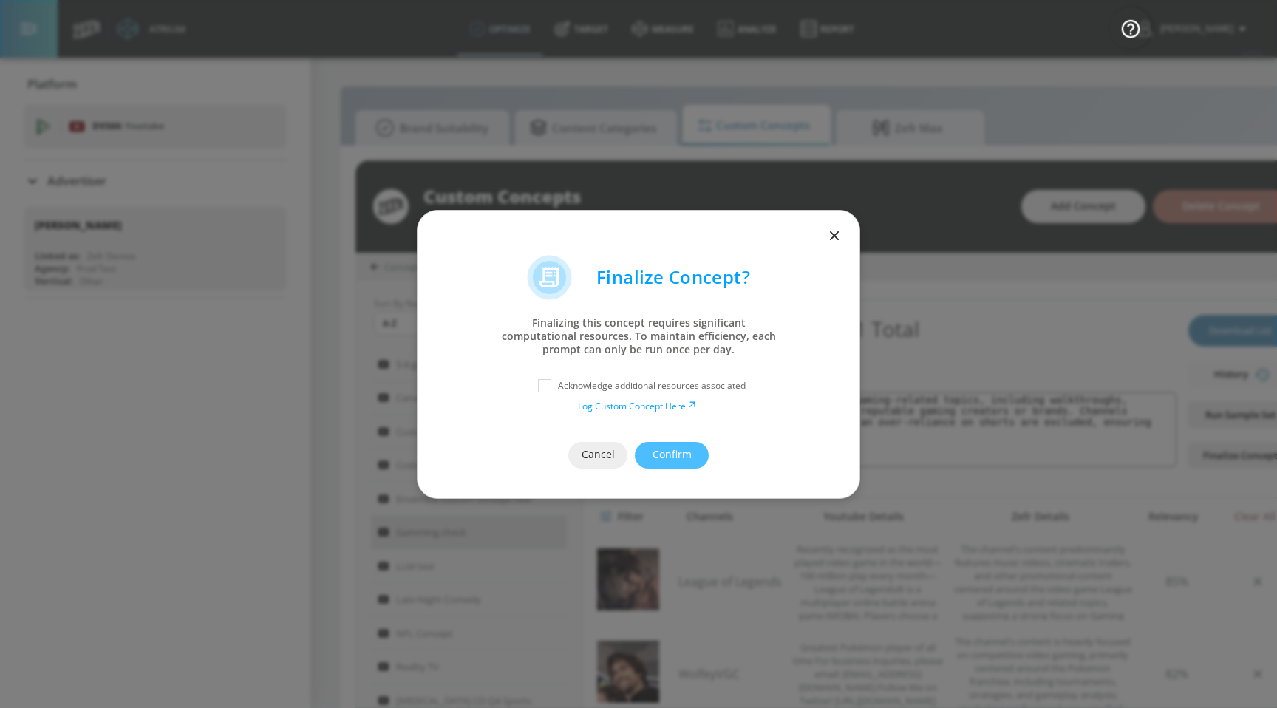
click at [832, 241] on icon "button" at bounding box center [834, 236] width 16 height 16
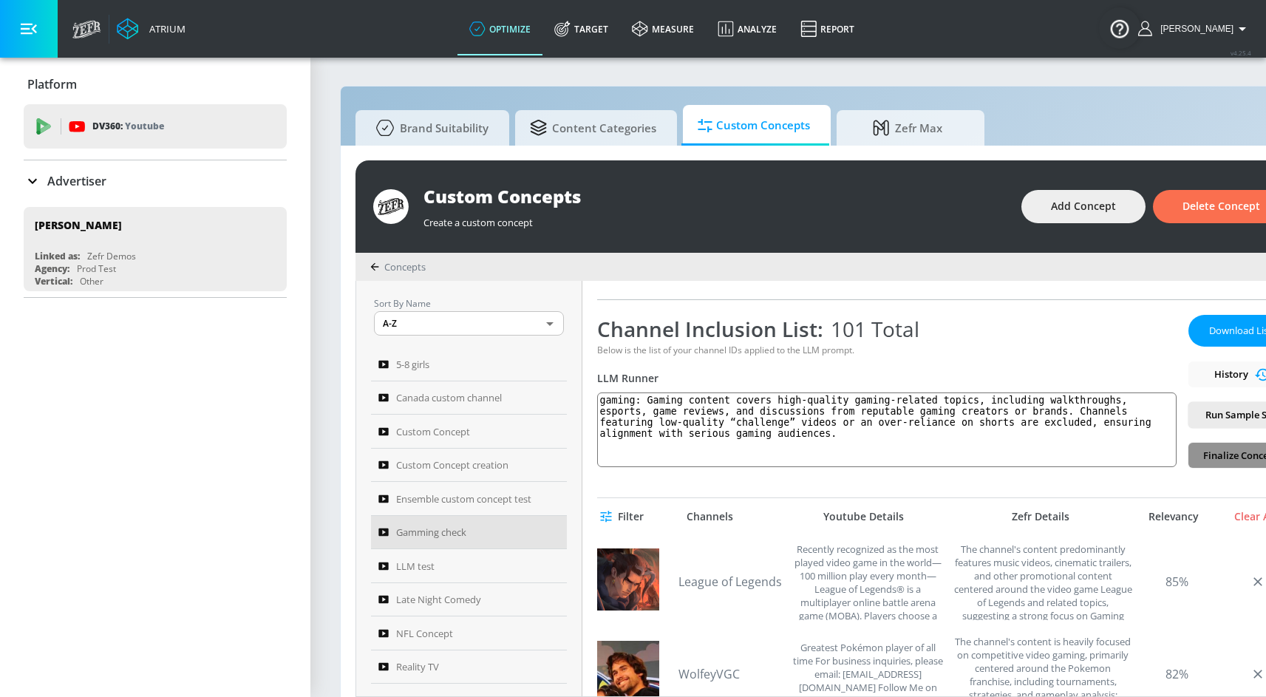
click at [1238, 458] on span "Finalize Concept" at bounding box center [1241, 455] width 80 height 17
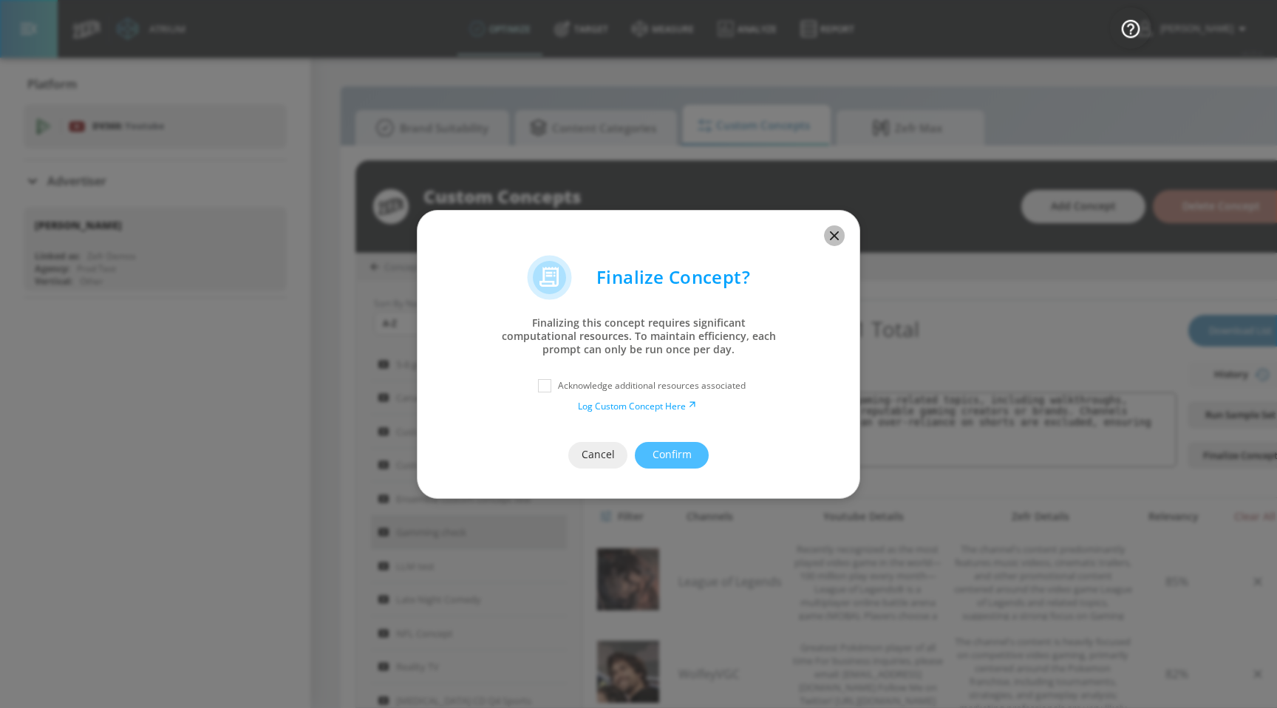
click at [835, 240] on icon "button" at bounding box center [834, 236] width 16 height 16
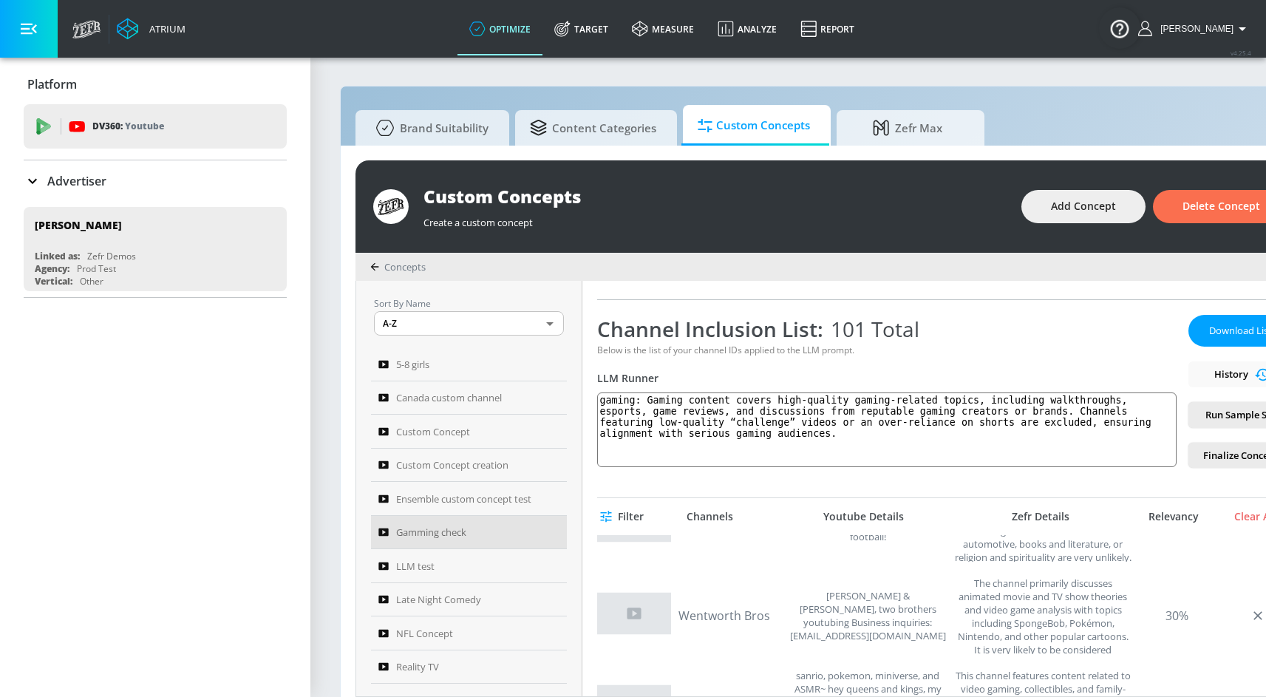
scroll to position [6248, 0]
click at [1255, 618] on icon "button" at bounding box center [1259, 617] width 9 height 9
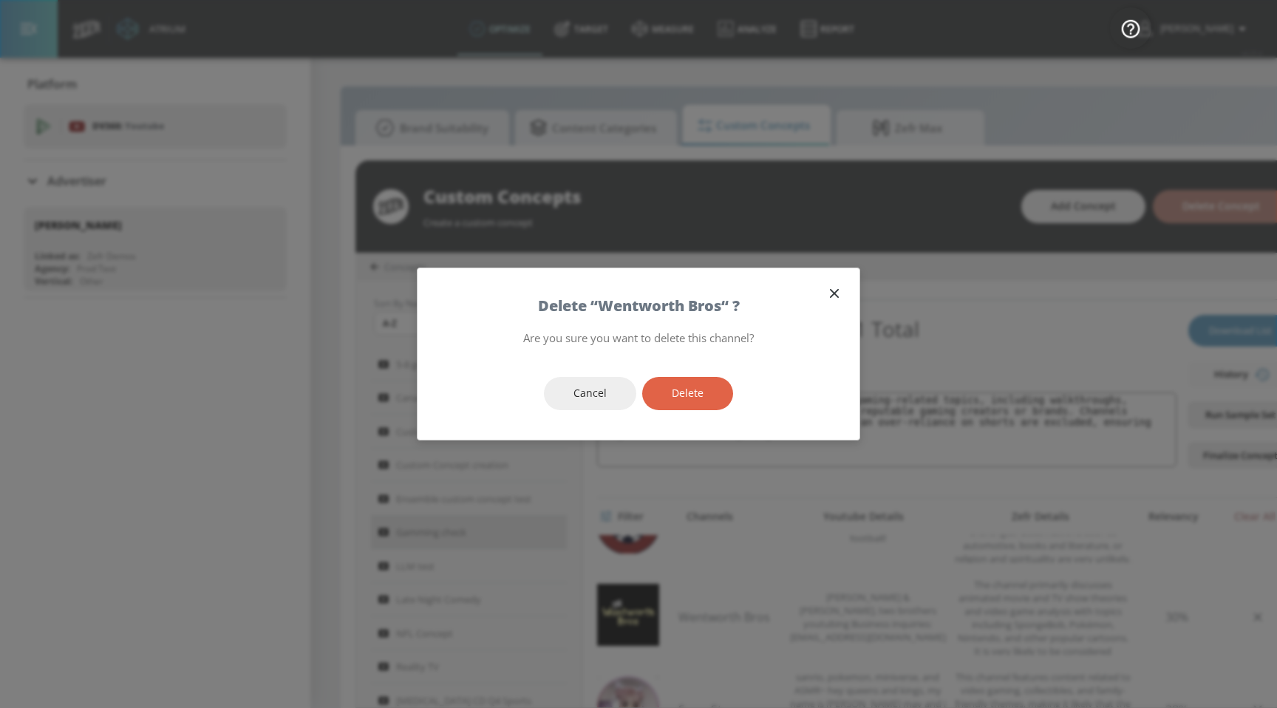
click at [719, 387] on button "Delete" at bounding box center [687, 393] width 91 height 33
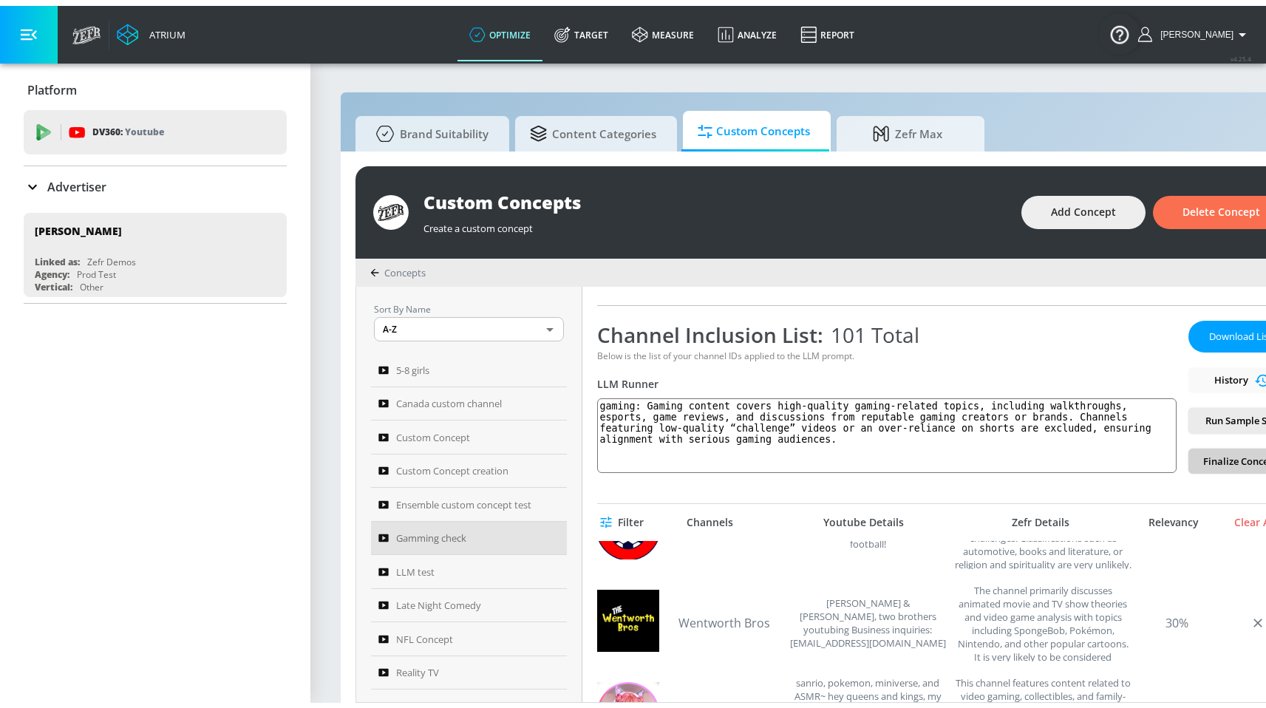
scroll to position [201, 0]
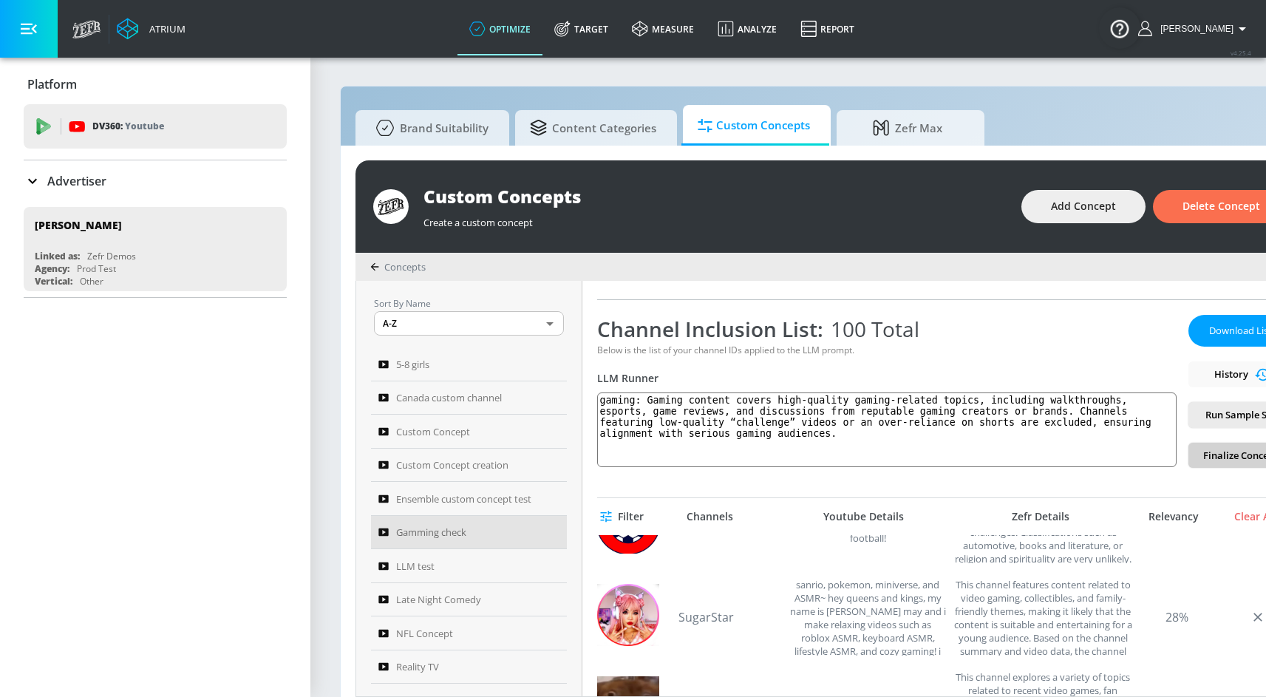
click at [1221, 465] on button "Finalize Concept" at bounding box center [1240, 456] width 103 height 26
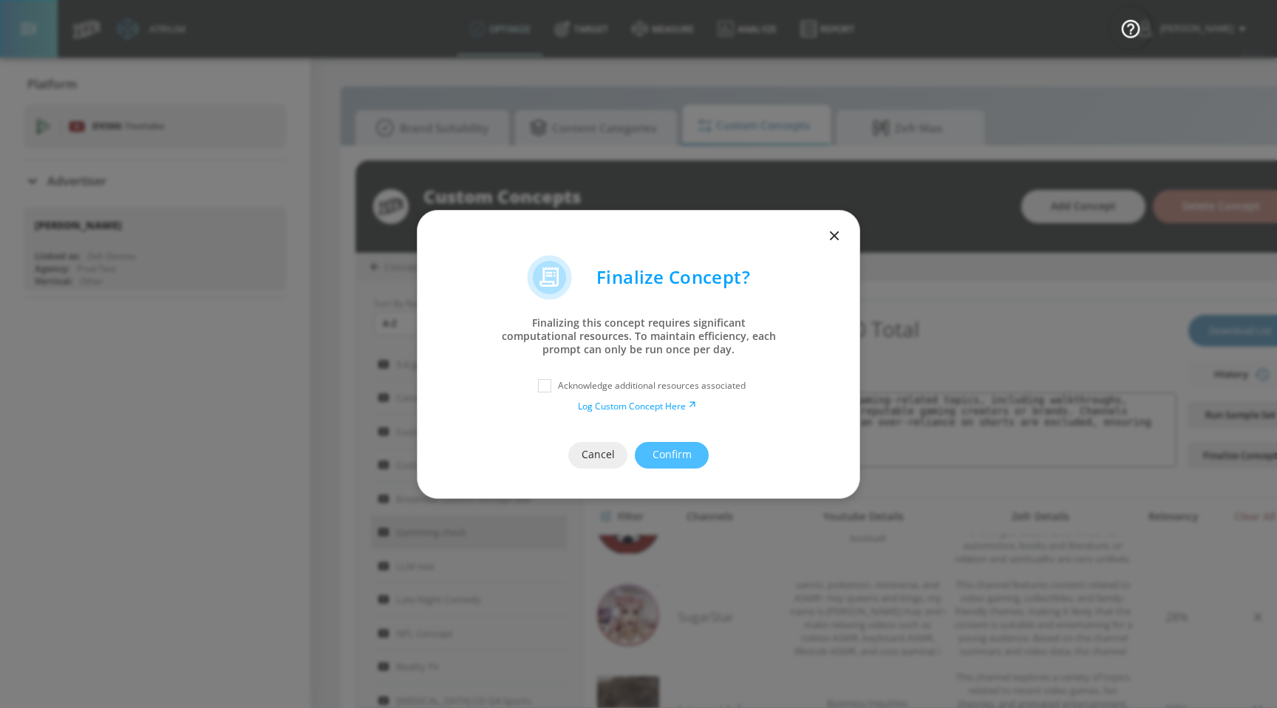
click at [845, 239] on div at bounding box center [639, 233] width 442 height 44
click at [828, 237] on icon "button" at bounding box center [834, 236] width 16 height 16
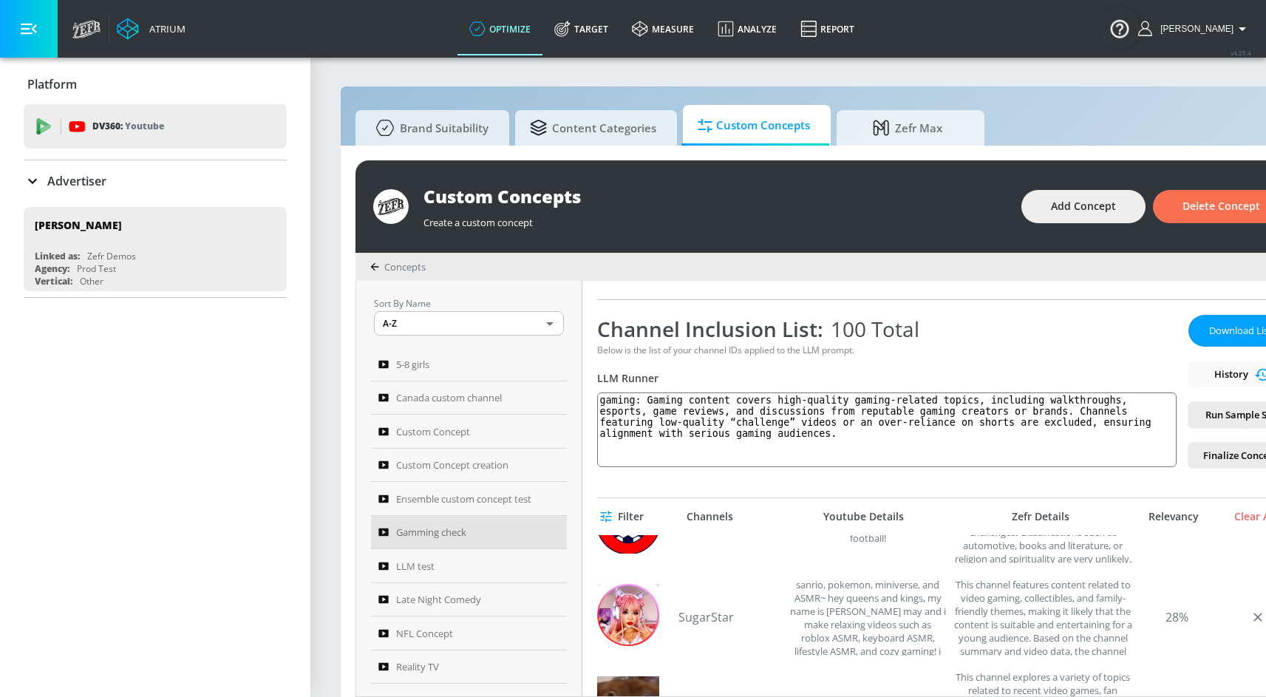
click at [1230, 370] on div "Download List History Run Sample Set Finalize Concept" at bounding box center [1240, 391] width 103 height 153
click at [1223, 415] on span "Run Sample Set" at bounding box center [1241, 415] width 80 height 17
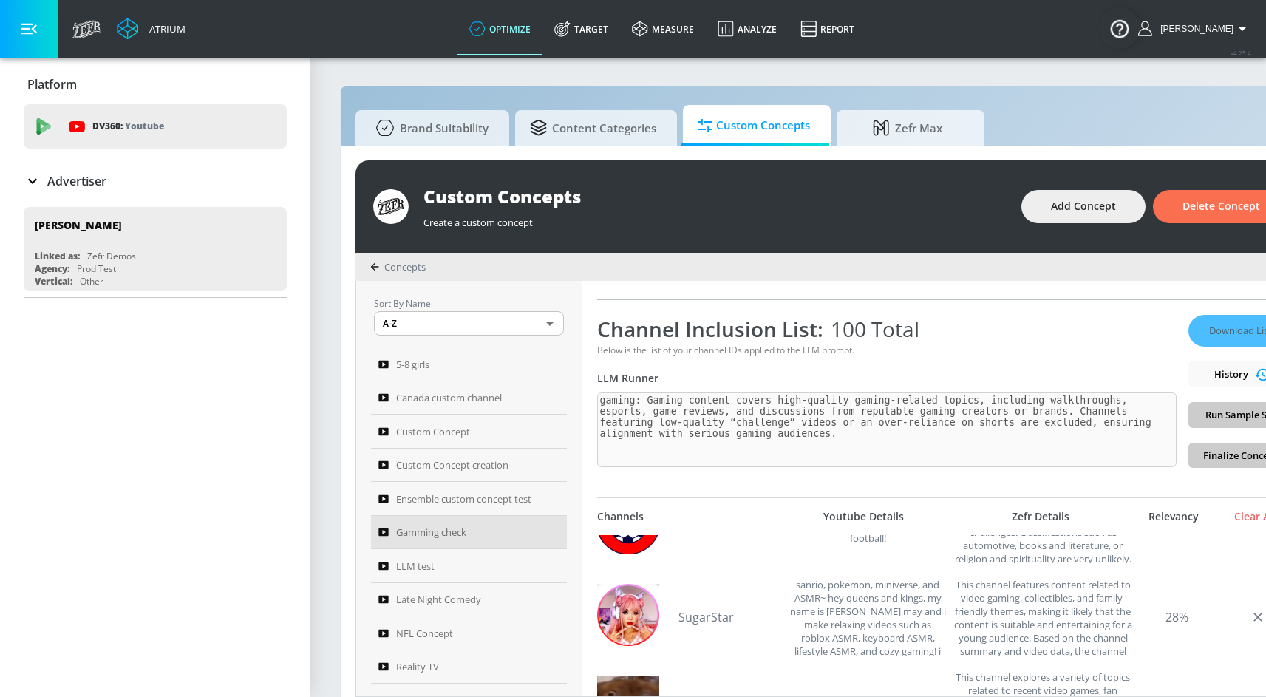
scroll to position [86, 0]
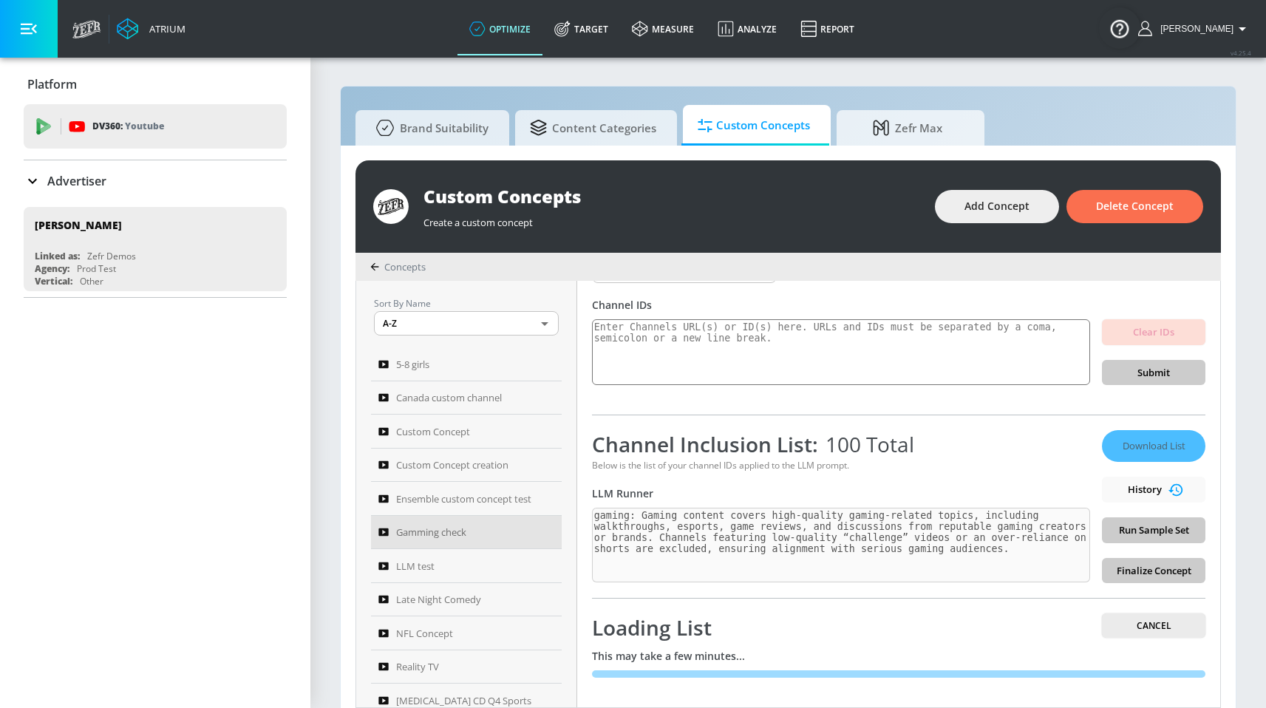
click at [1155, 637] on div "Loading List Cancel" at bounding box center [899, 628] width 614 height 28
click at [1160, 626] on span "Cancel" at bounding box center [1154, 626] width 80 height 16
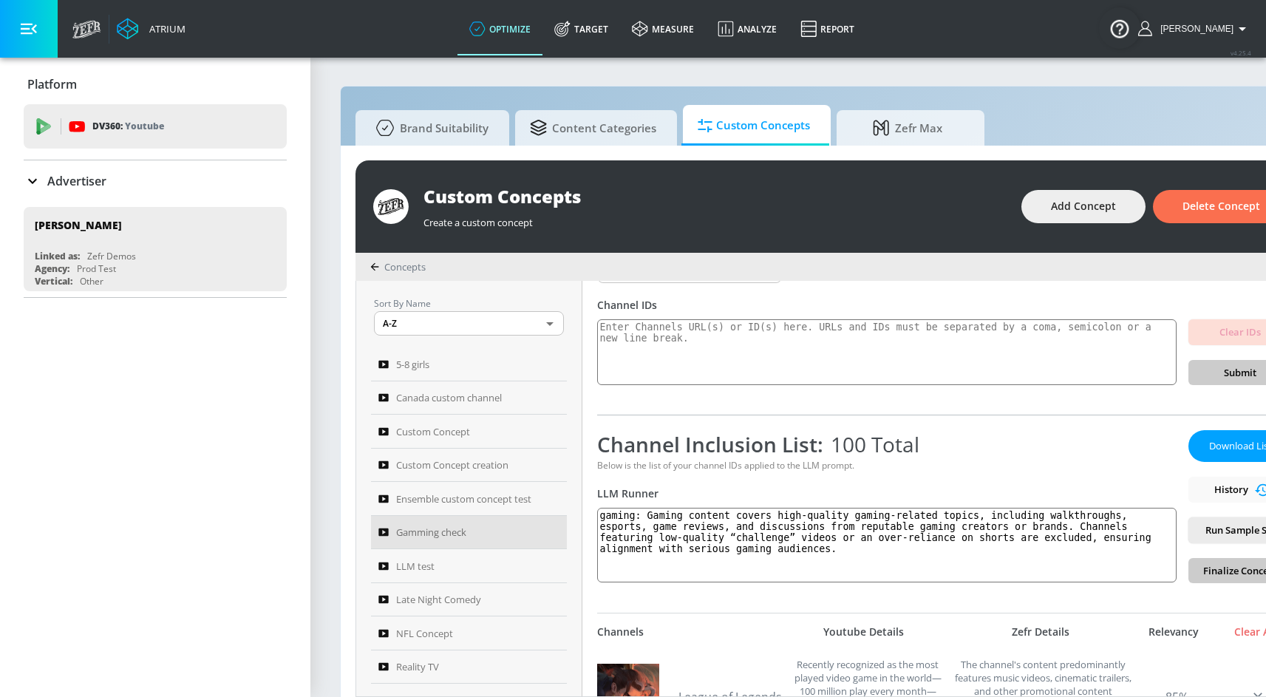
click at [1216, 574] on div "Download List History Run Sample Set Finalize Concept" at bounding box center [1240, 506] width 103 height 153
